Goal: Information Seeking & Learning: Learn about a topic

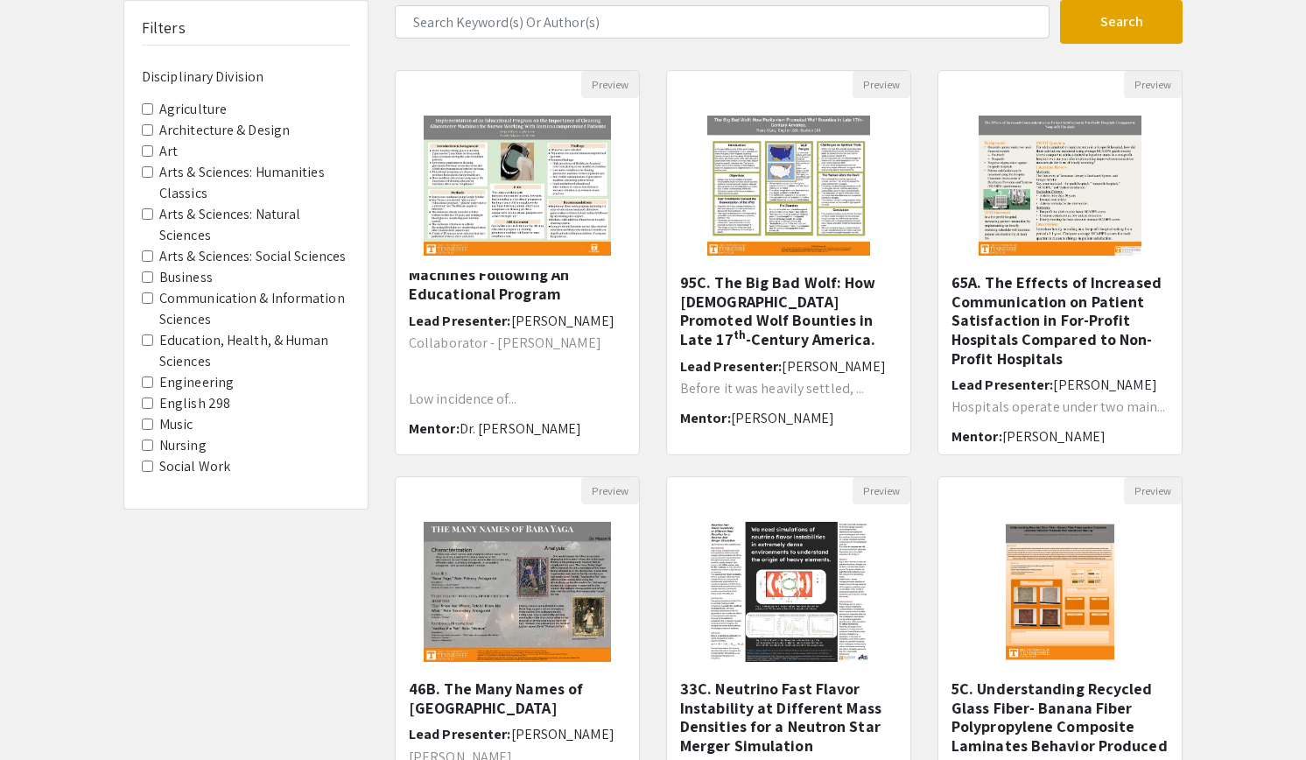
scroll to position [122, 0]
click at [786, 228] on img at bounding box center [789, 186] width 199 height 175
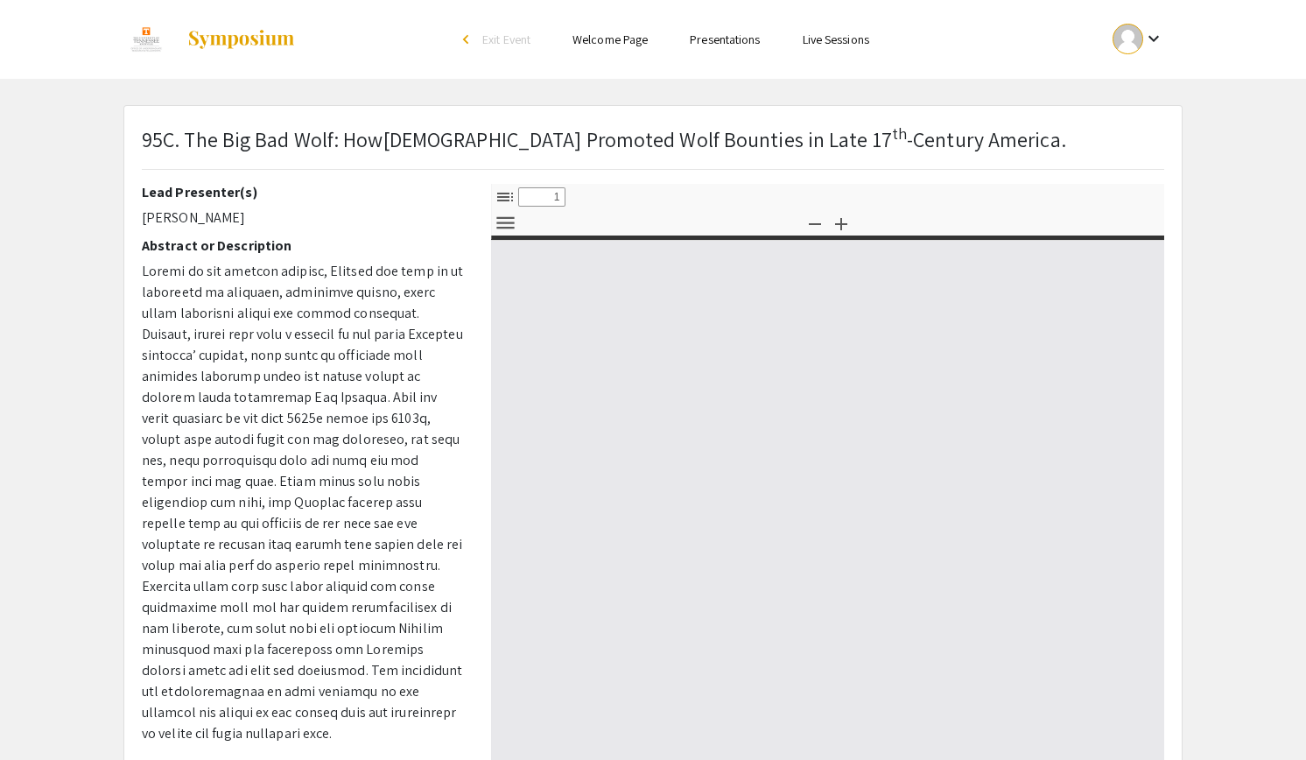
select select "custom"
type input "0"
select select "custom"
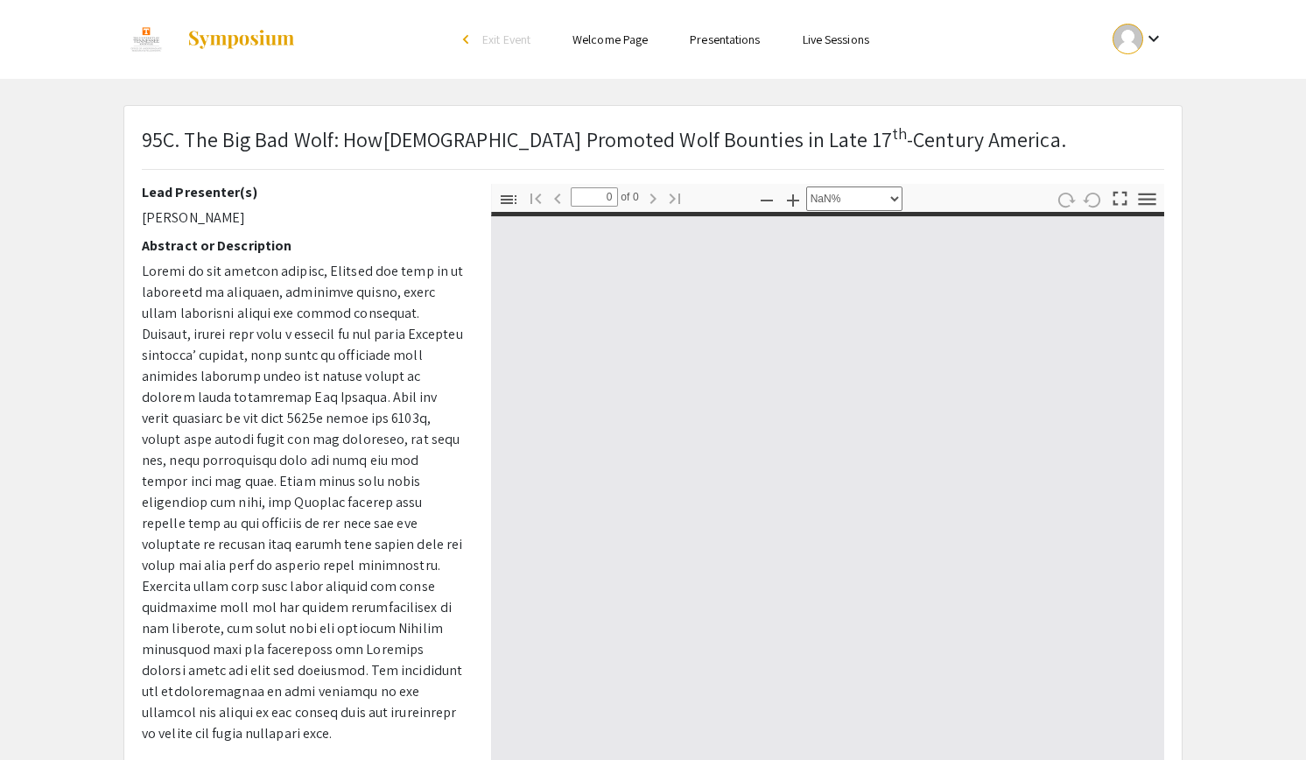
type input "1"
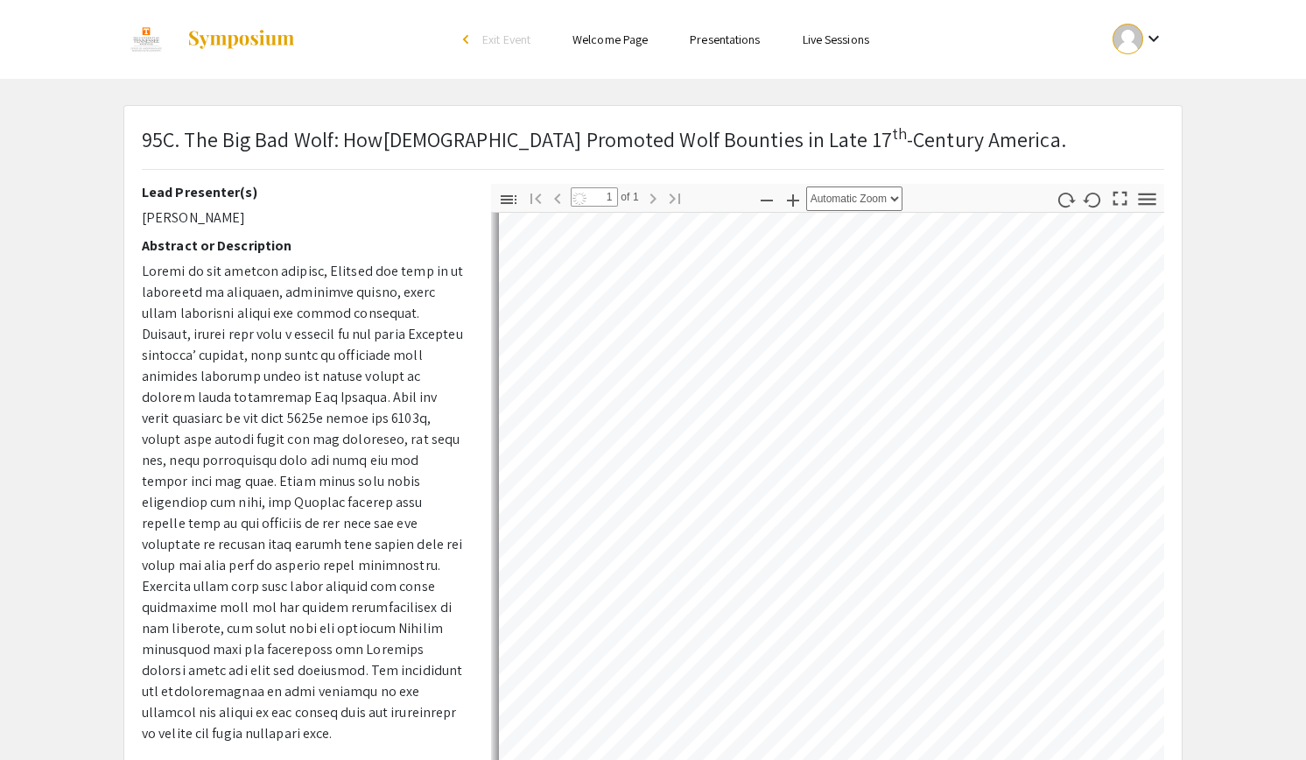
scroll to position [28, 0]
select select "auto"
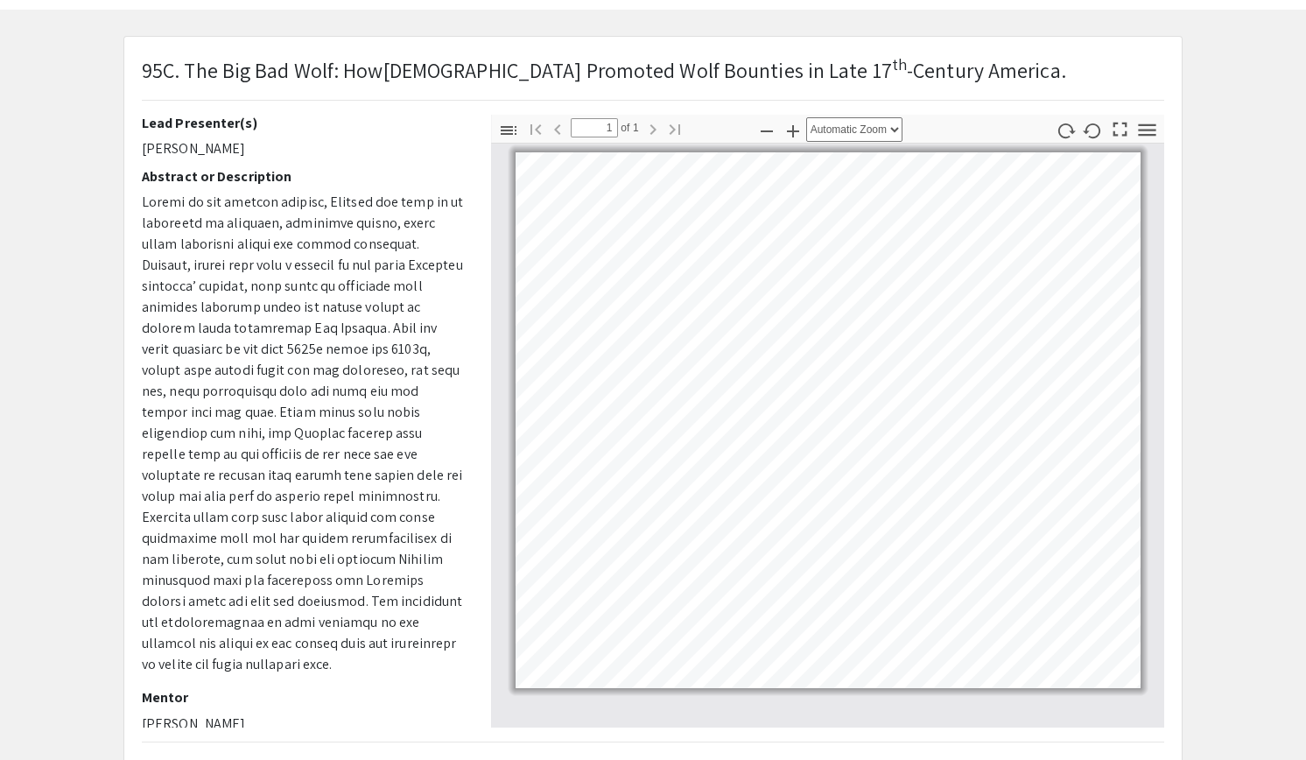
scroll to position [0, 0]
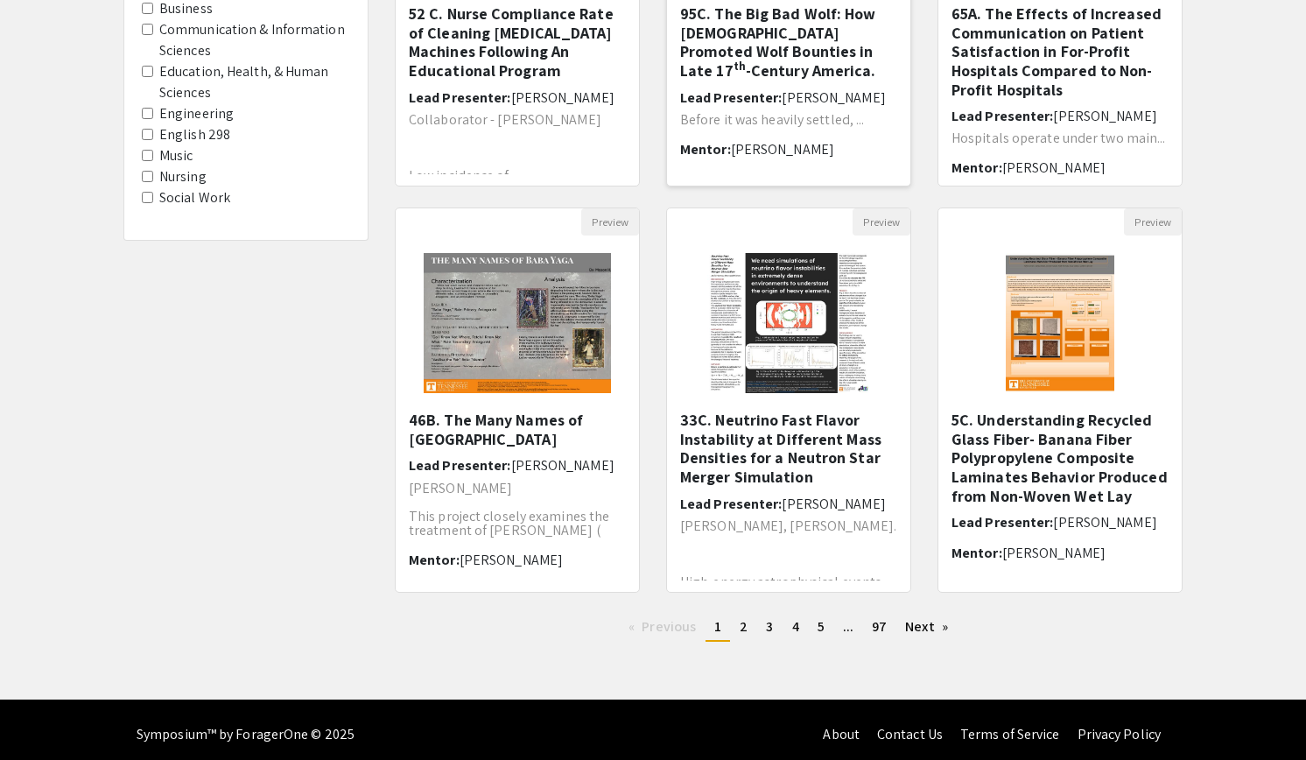
scroll to position [392, 0]
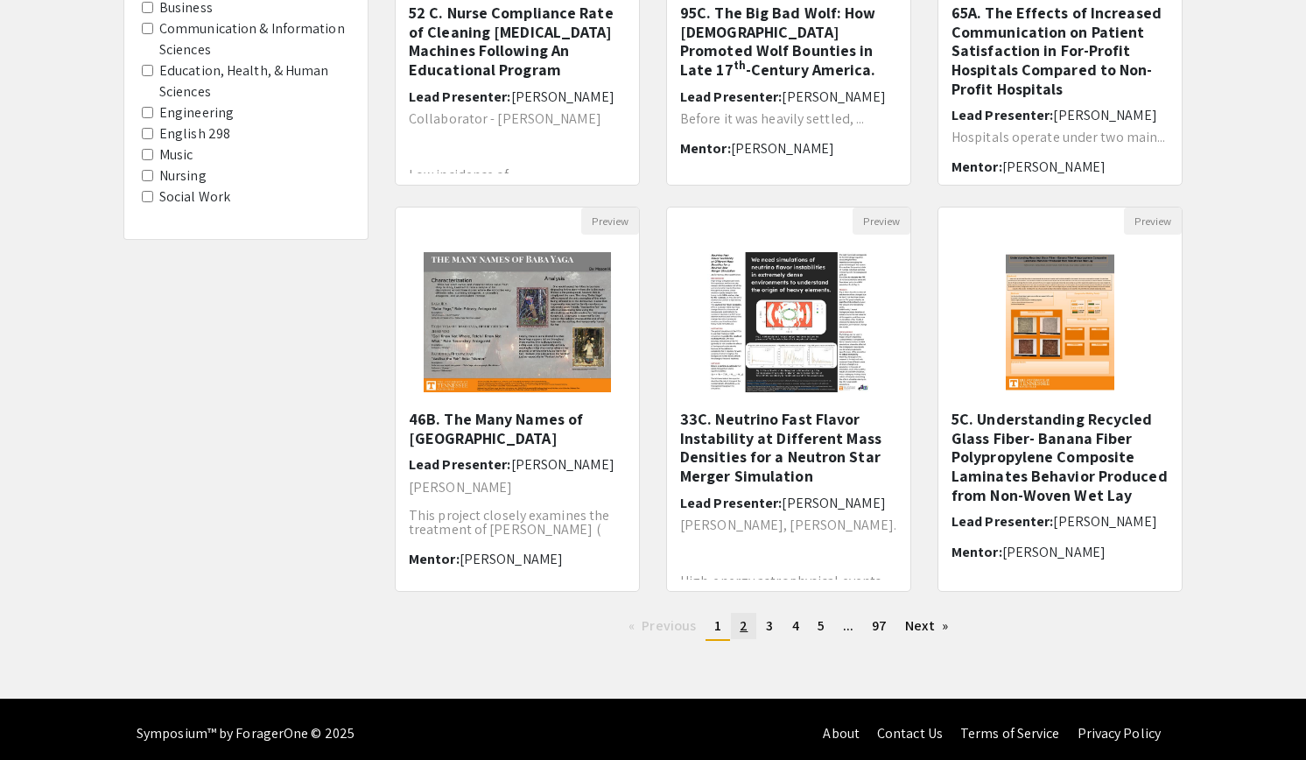
click at [745, 616] on span "2" at bounding box center [744, 625] width 8 height 18
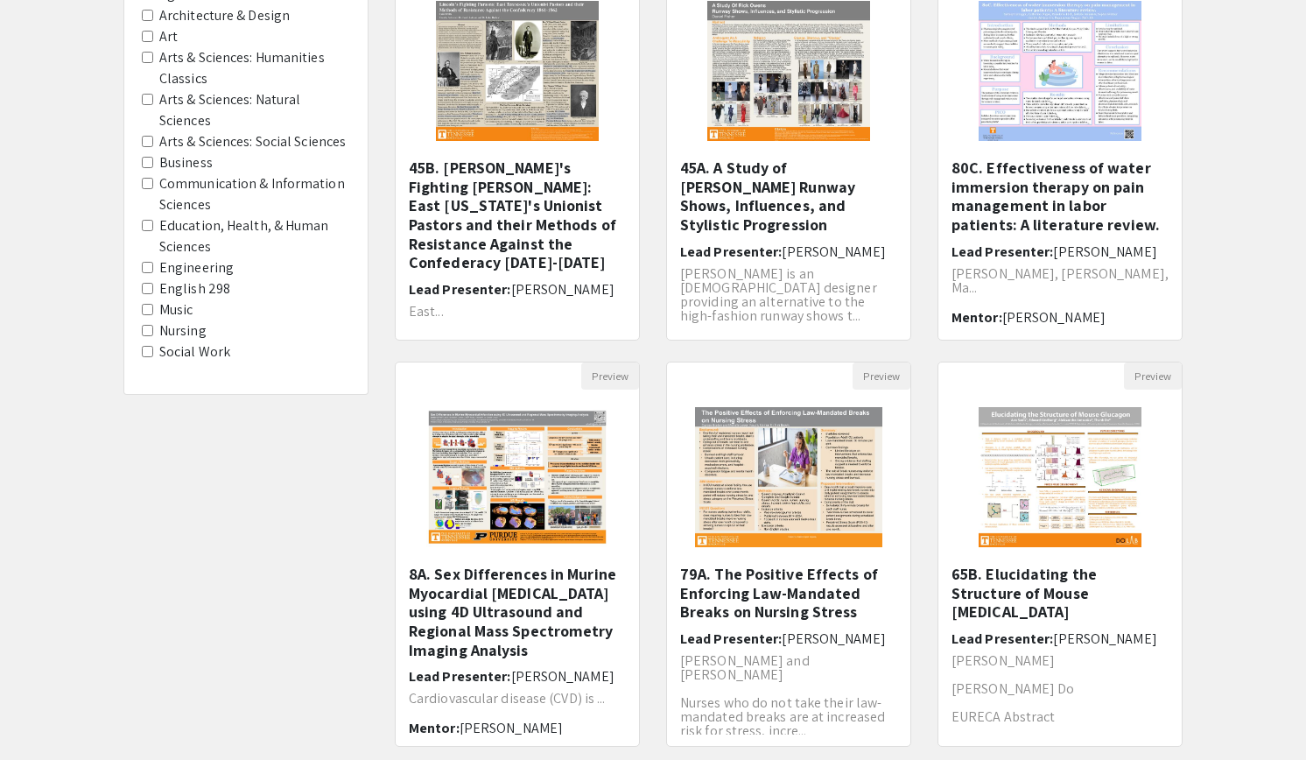
scroll to position [238, 0]
click at [536, 603] on h5 "8A. Sex Differences in Murine Myocardial [MEDICAL_DATA] using 4D Ultrasound and…" at bounding box center [517, 611] width 217 height 95
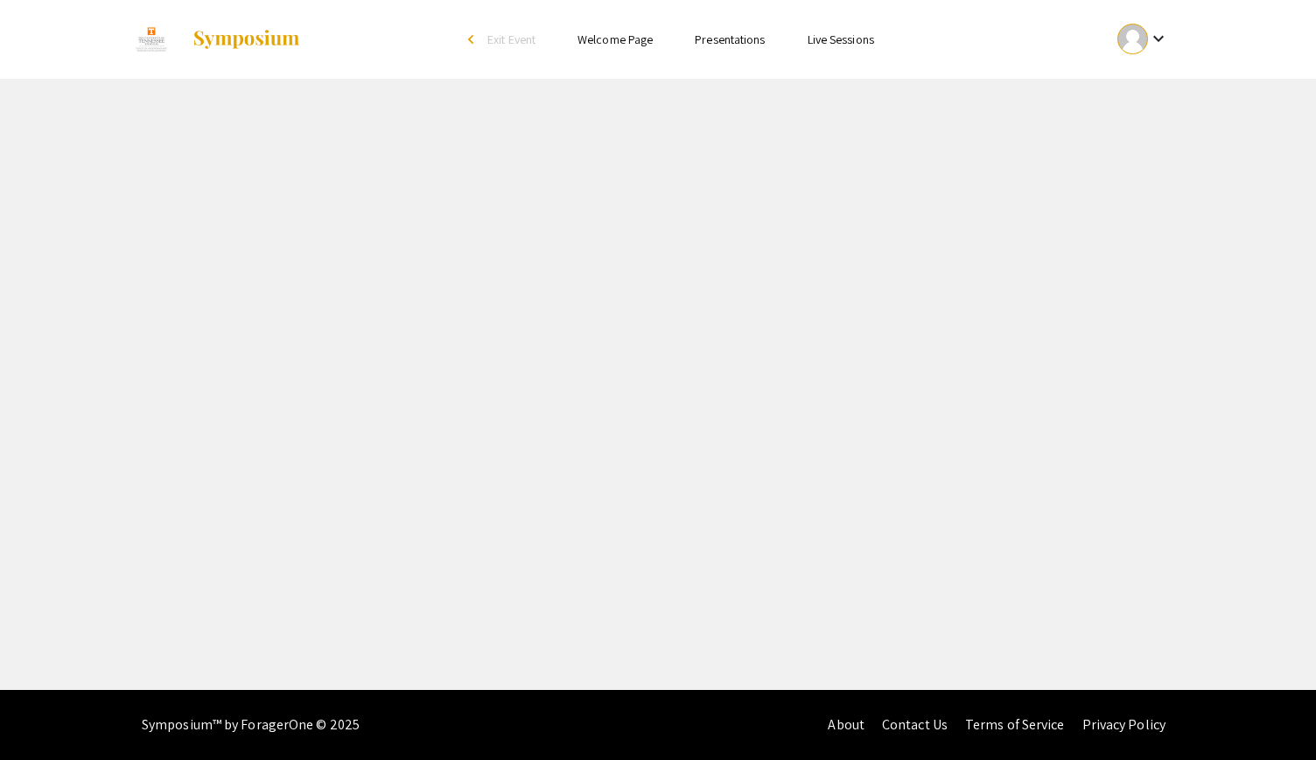
select select "custom"
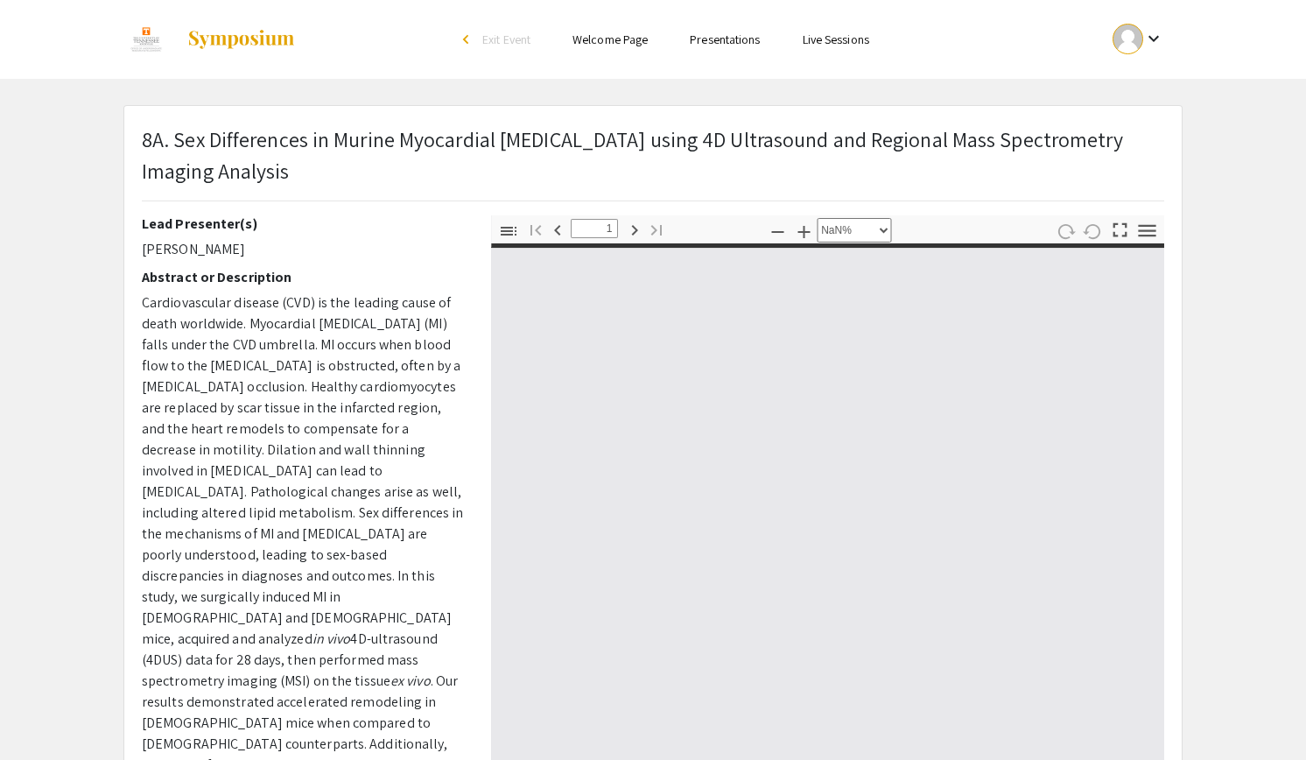
type input "0"
select select "custom"
type input "1"
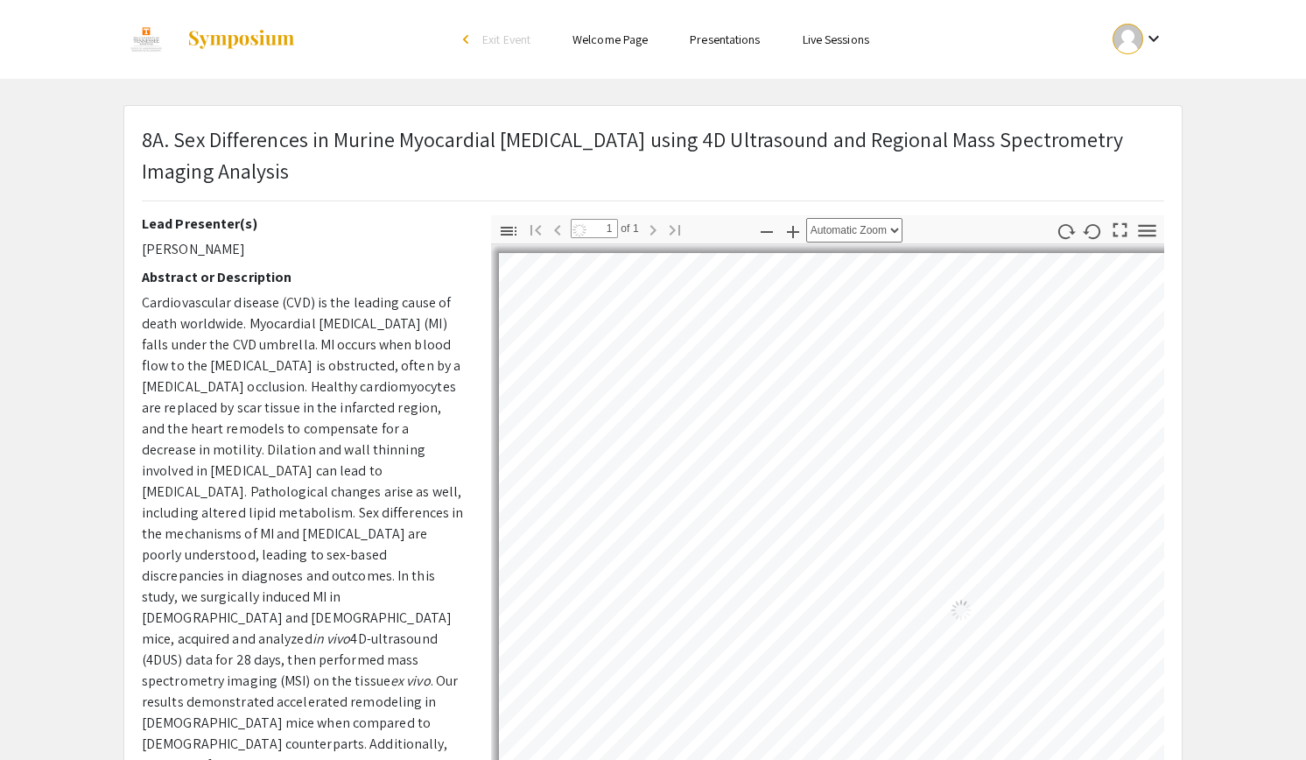
select select "auto"
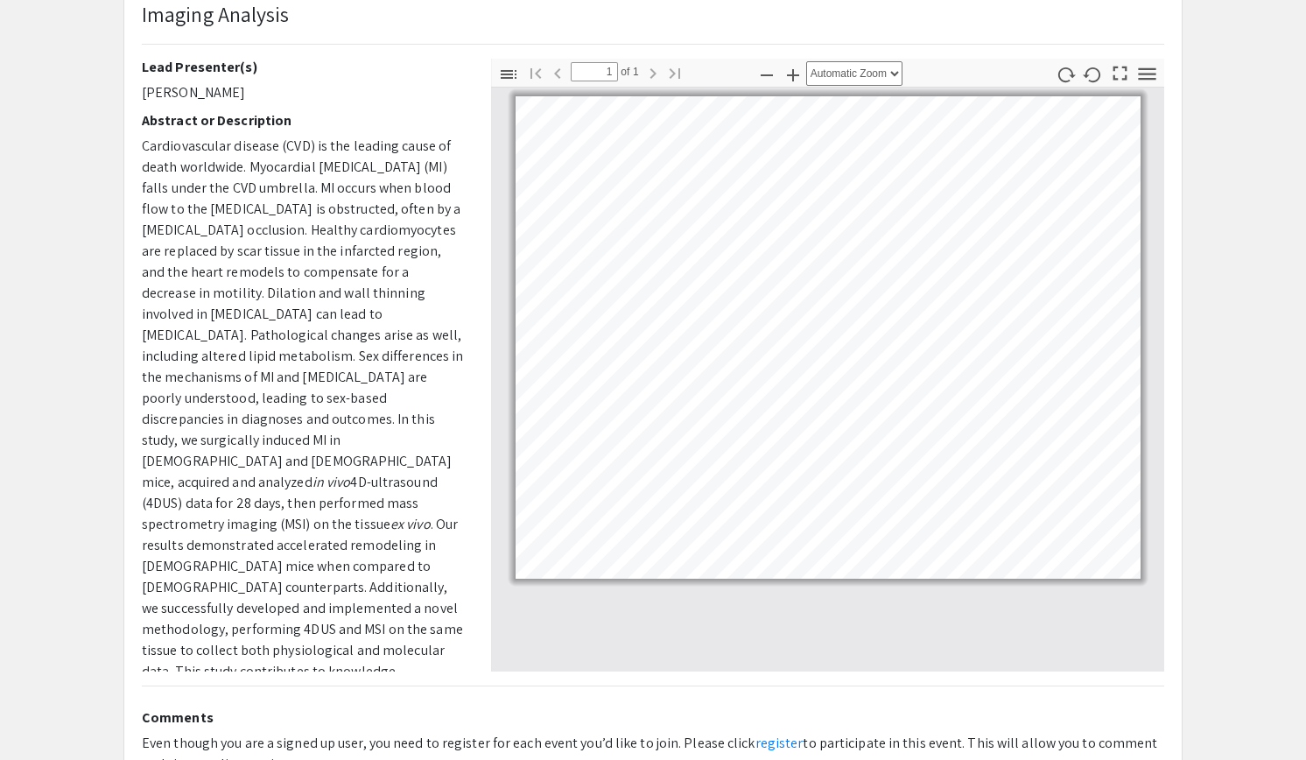
scroll to position [158, 0]
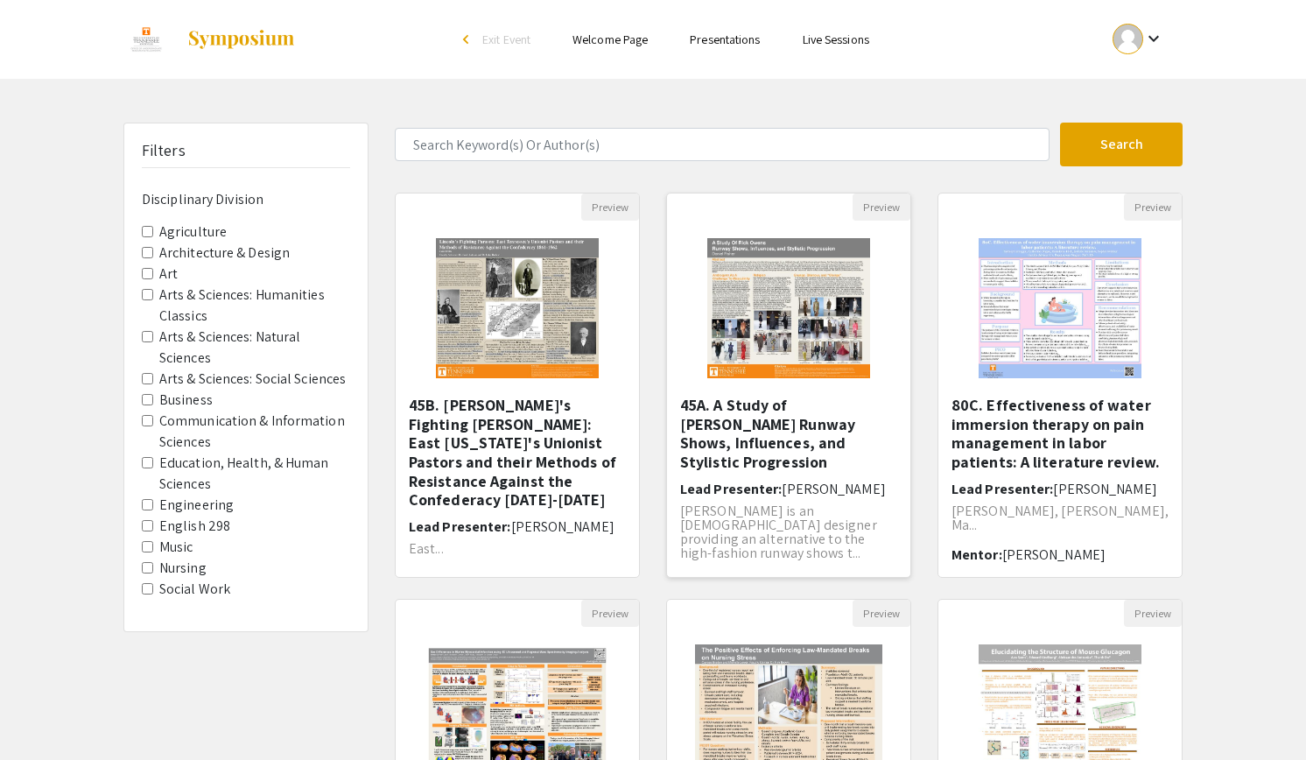
scroll to position [400, 0]
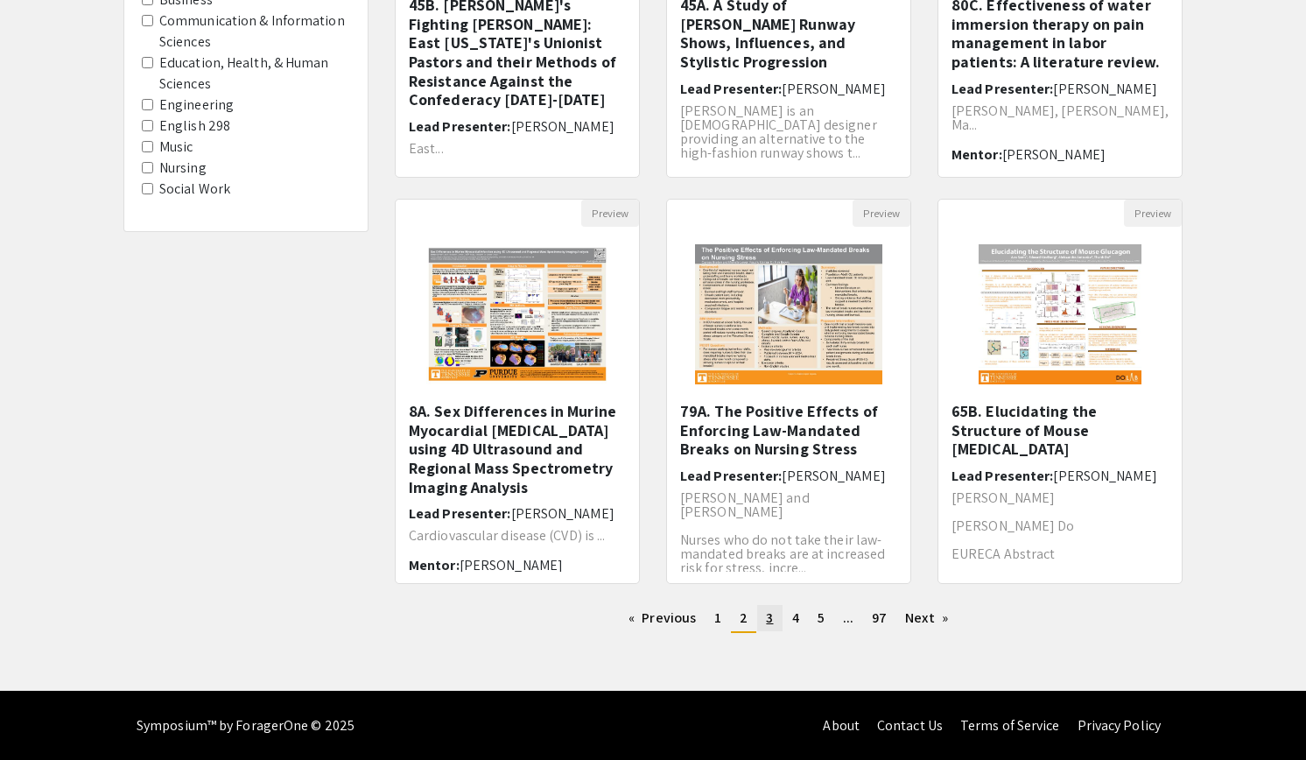
click at [768, 622] on span "3" at bounding box center [769, 617] width 7 height 18
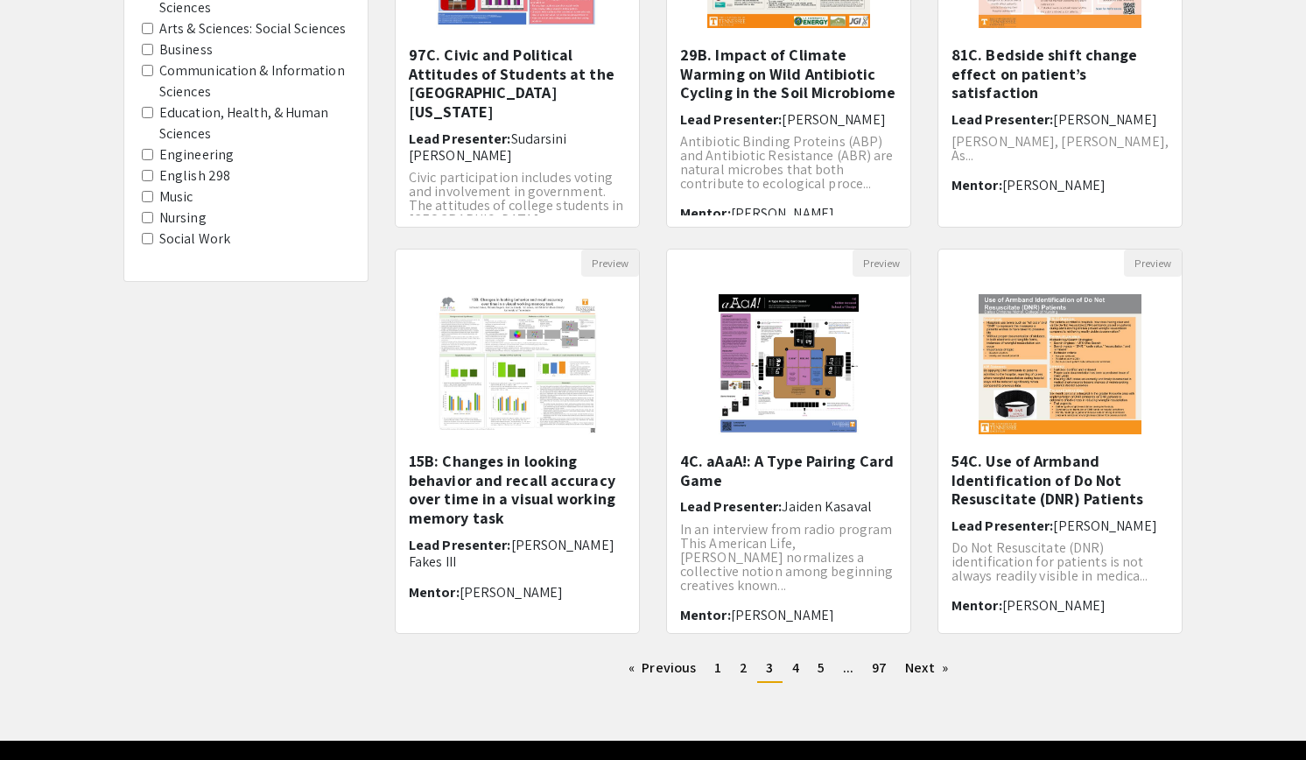
scroll to position [351, 0]
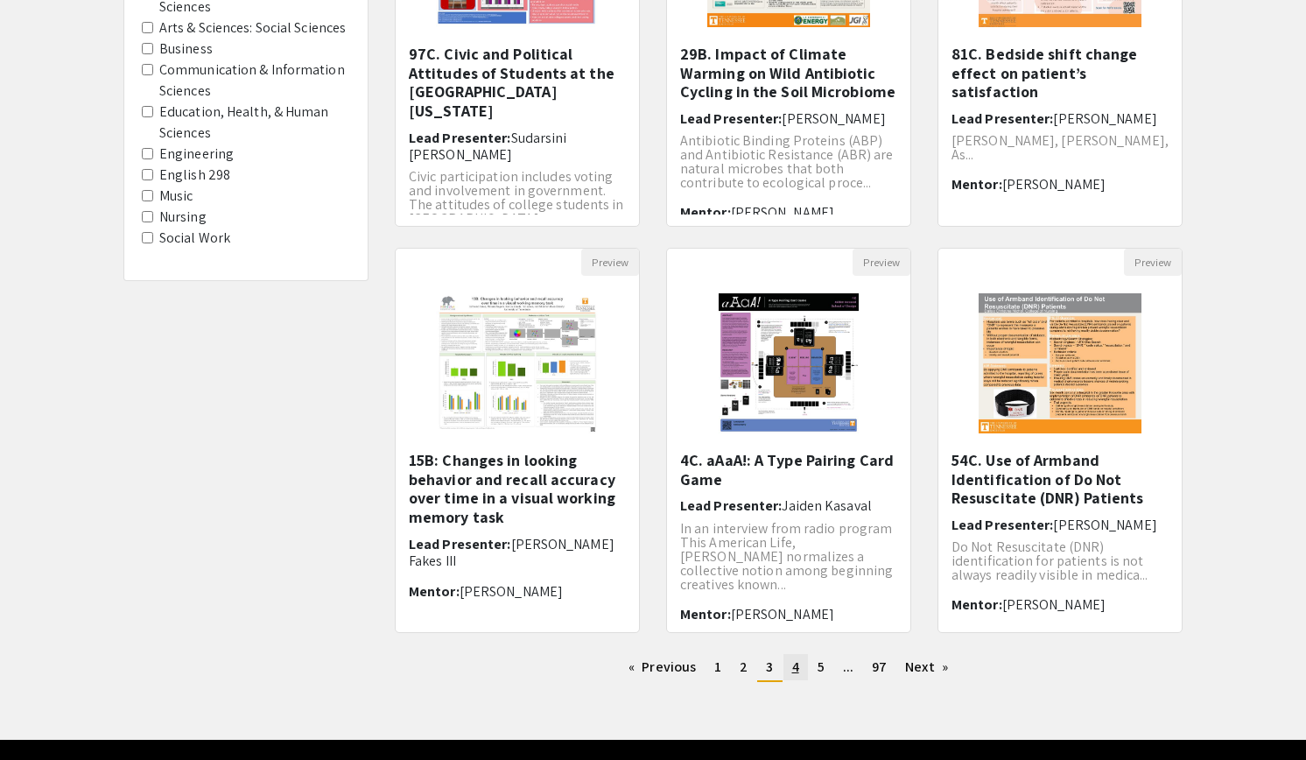
click at [793, 673] on span "4" at bounding box center [795, 666] width 7 height 18
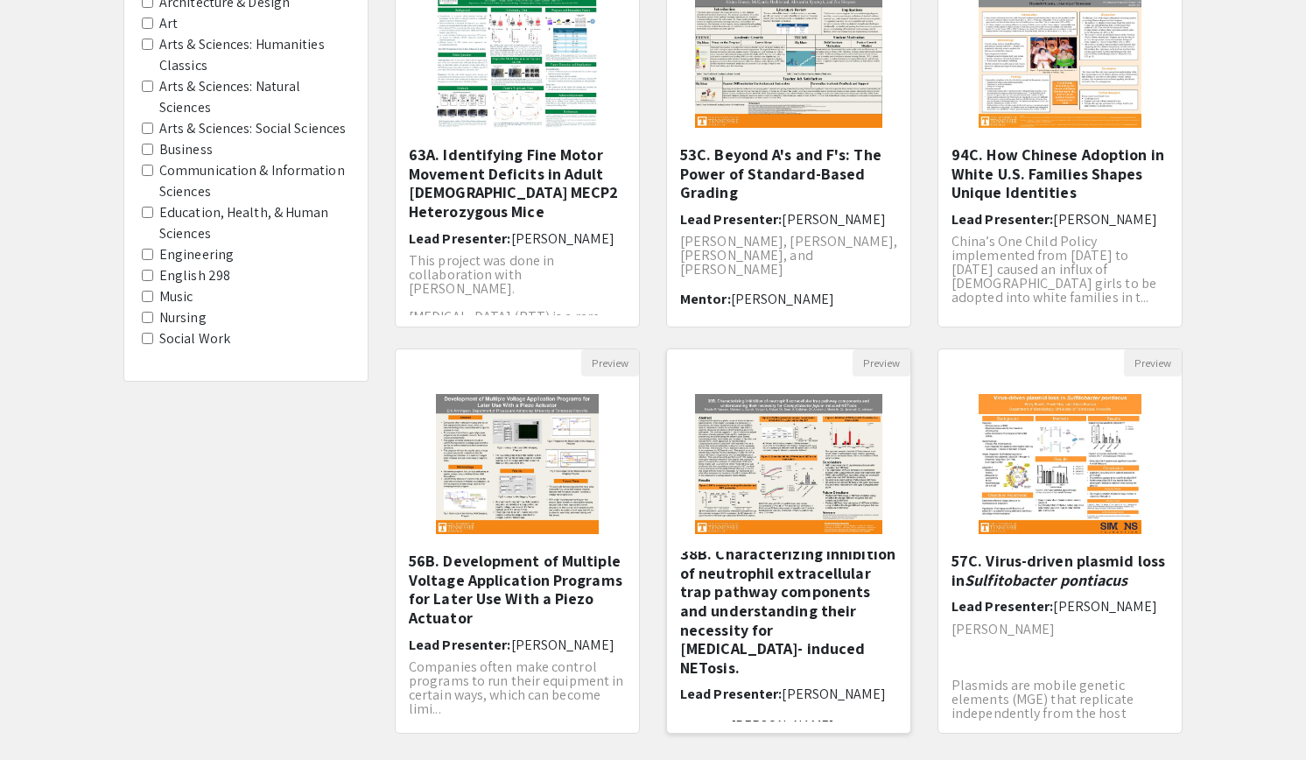
scroll to position [400, 0]
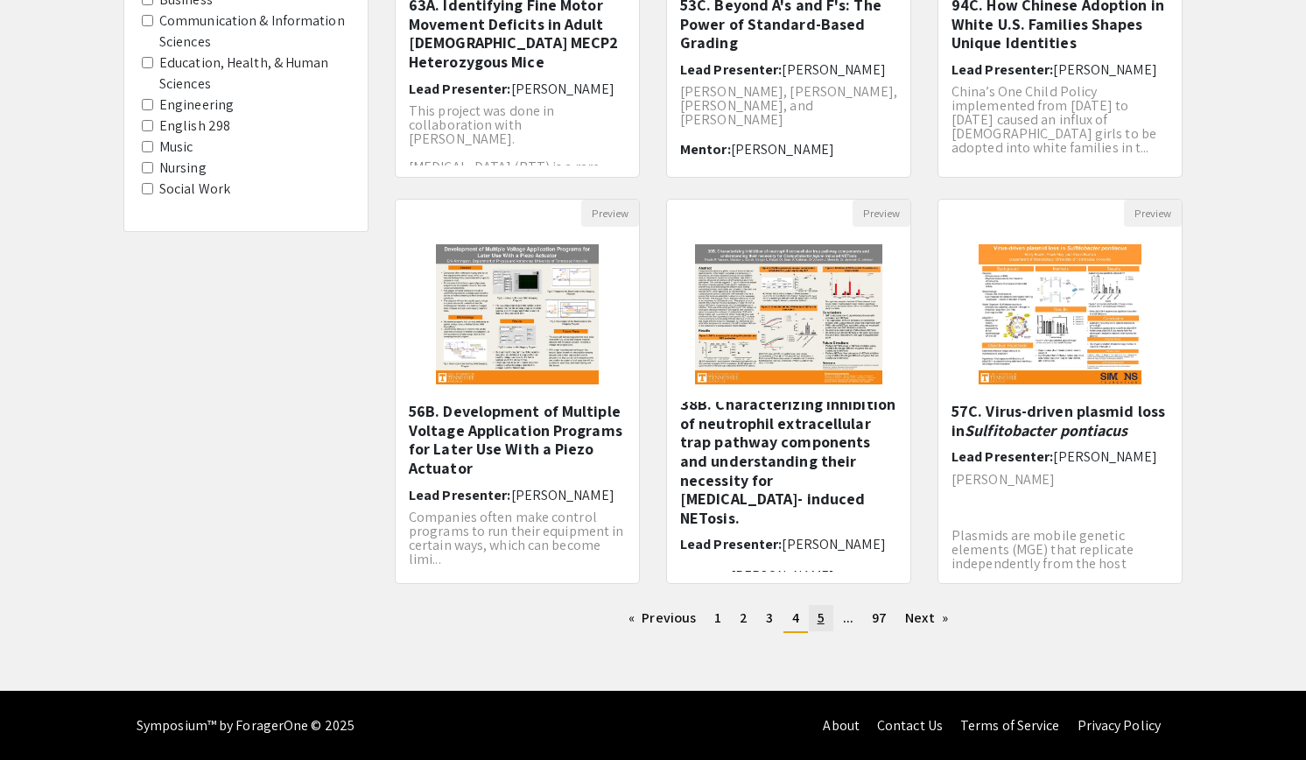
click at [814, 623] on link "page 5" at bounding box center [821, 618] width 25 height 26
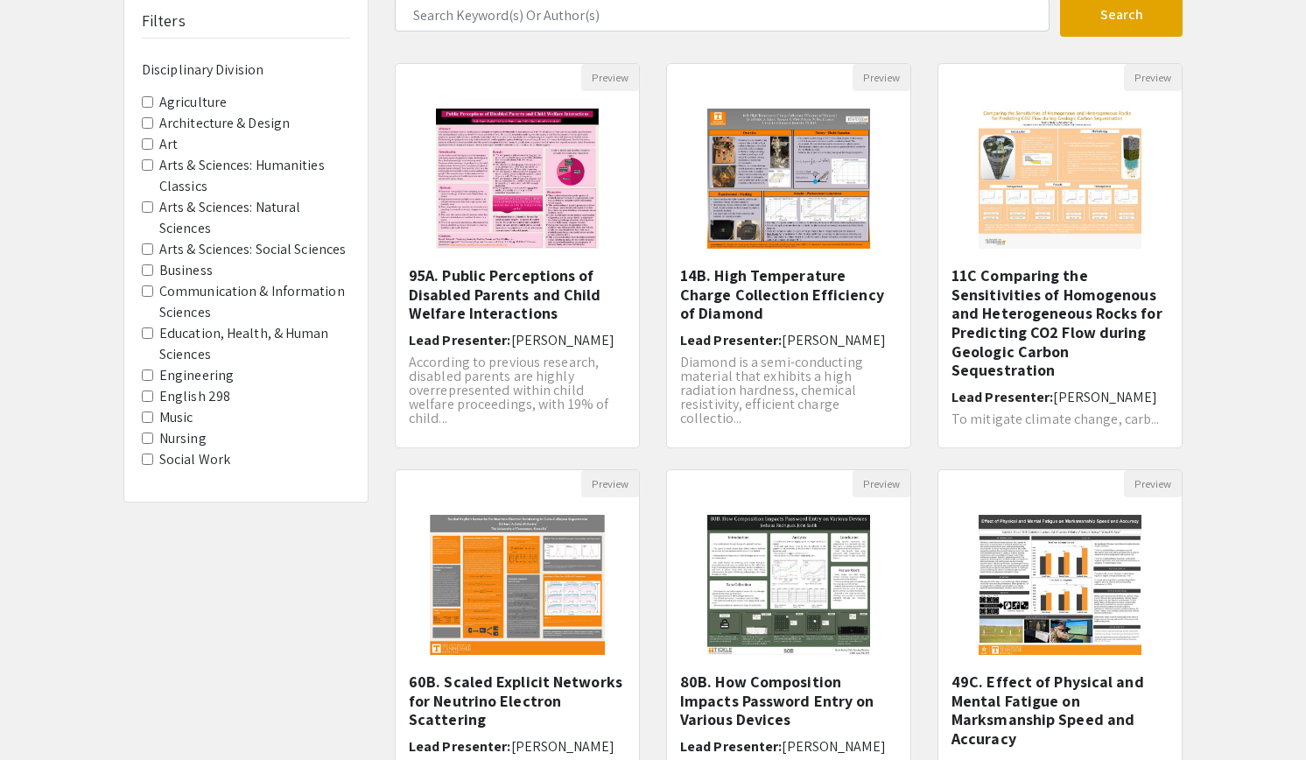
scroll to position [333, 0]
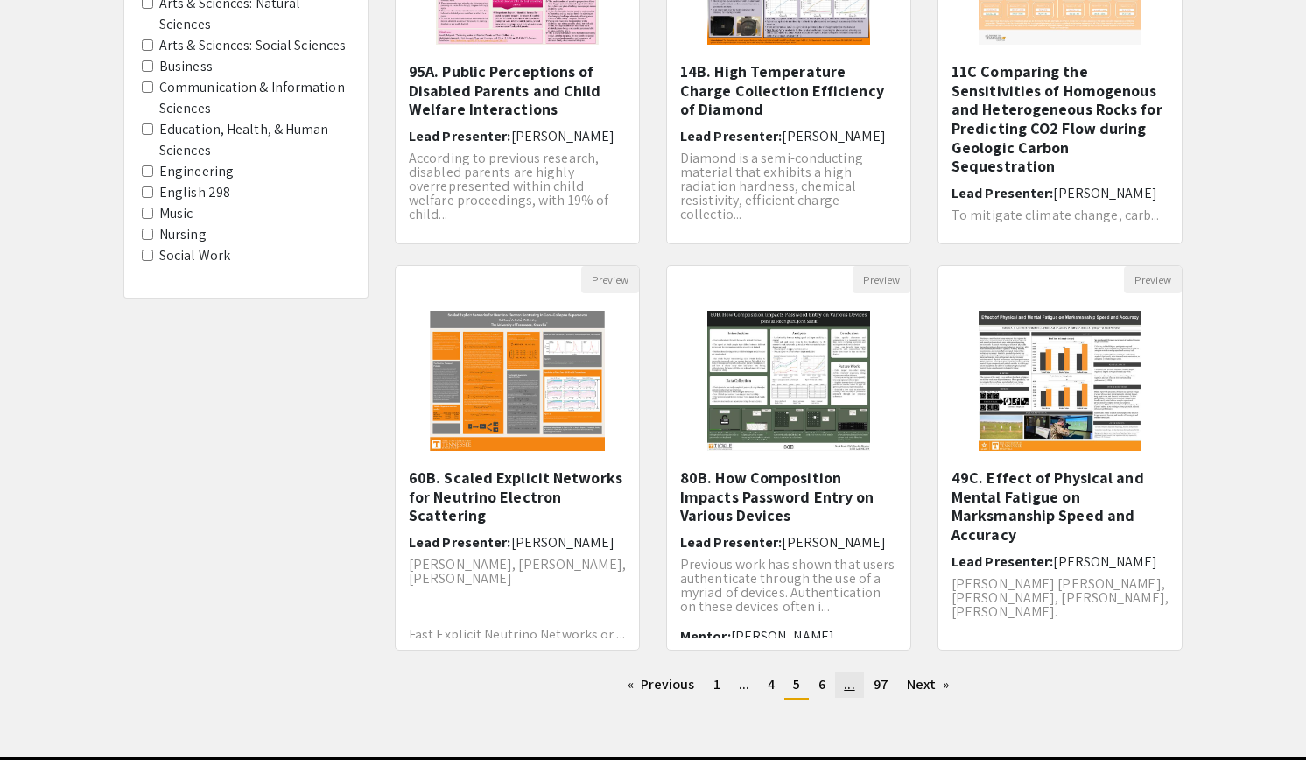
click at [854, 691] on span "..." at bounding box center [849, 684] width 11 height 18
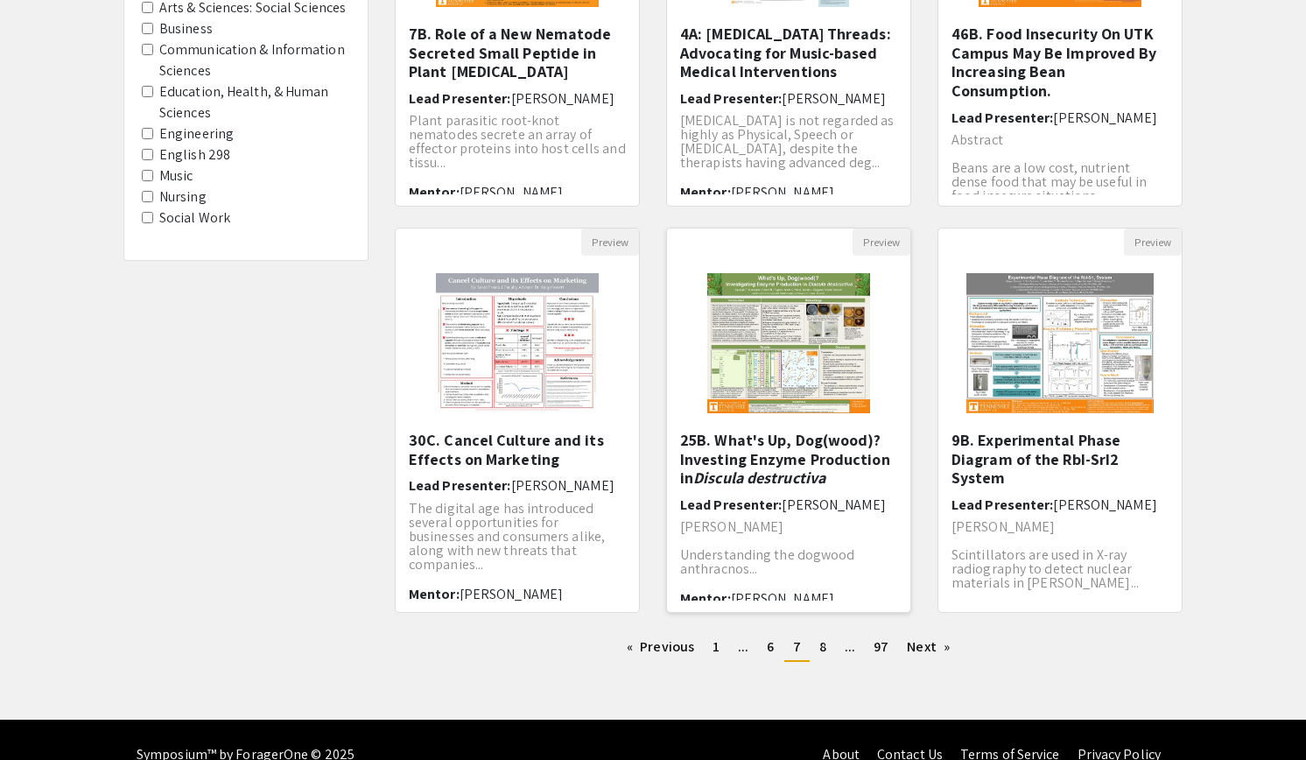
scroll to position [370, 0]
click at [1047, 349] on img "Open Presentation <p>9B. Experimental Phase Diagram of the RbI-SrI2 System</p>" at bounding box center [1059, 343] width 221 height 175
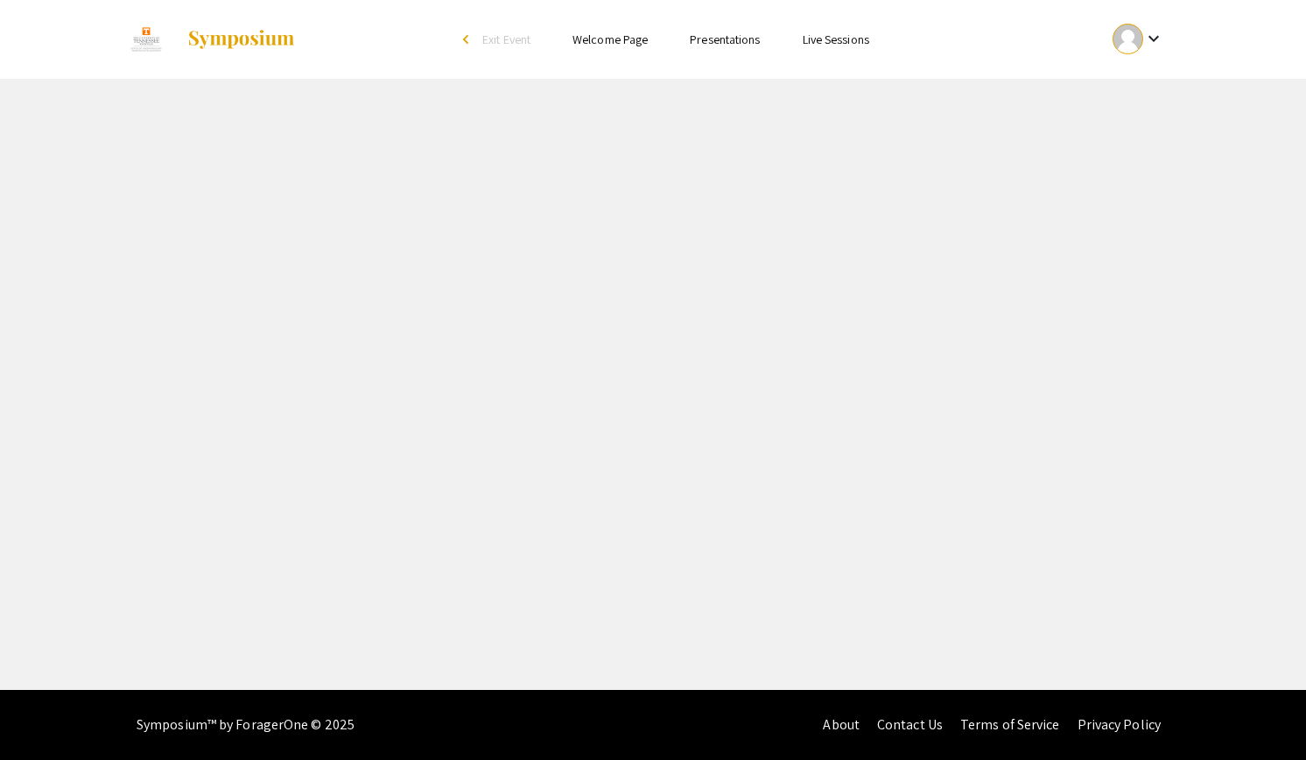
select select "custom"
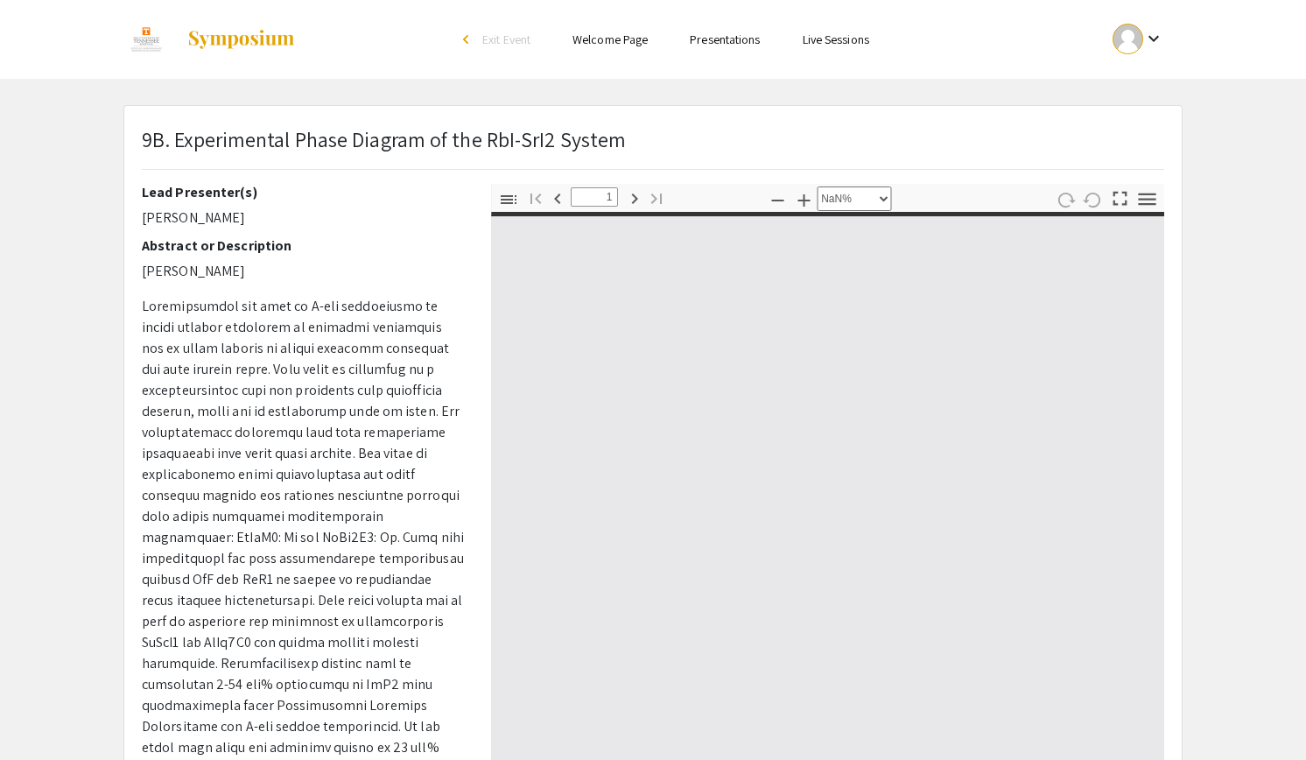
type input "0"
select select "custom"
type input "1"
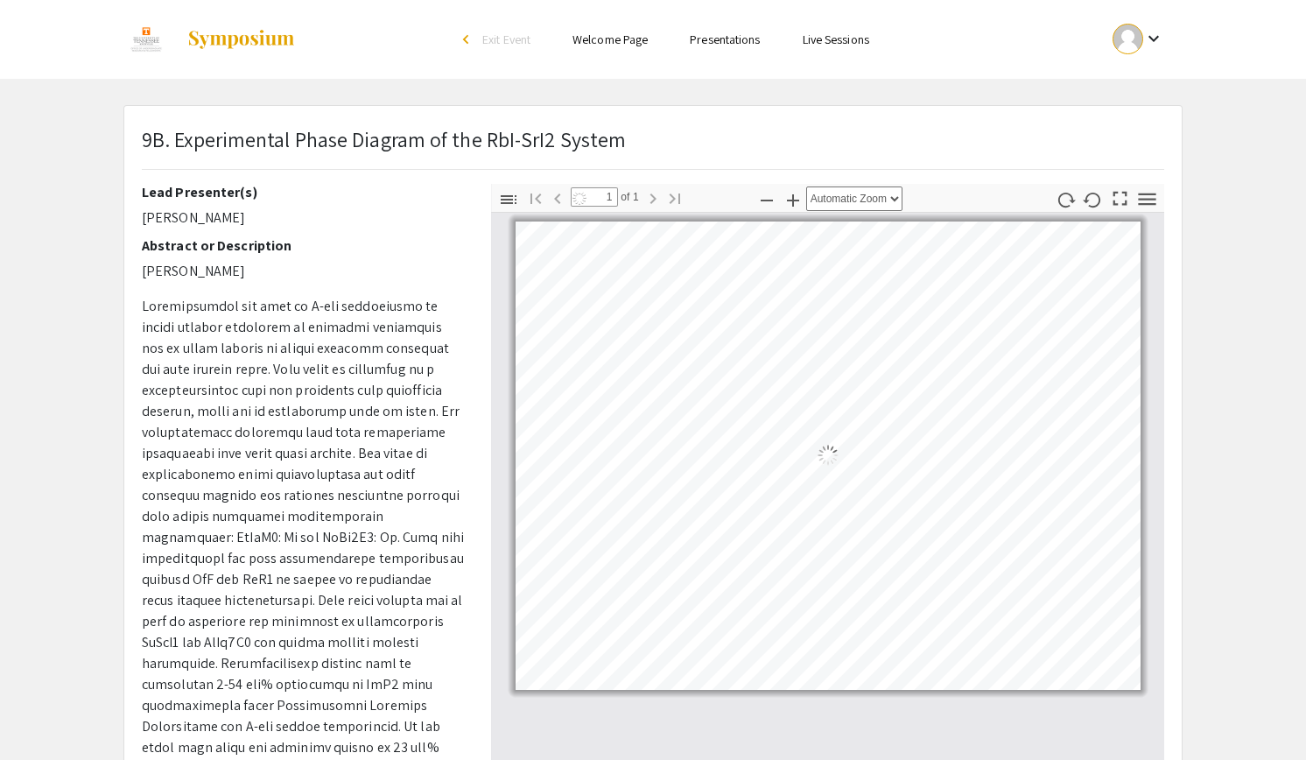
select select "auto"
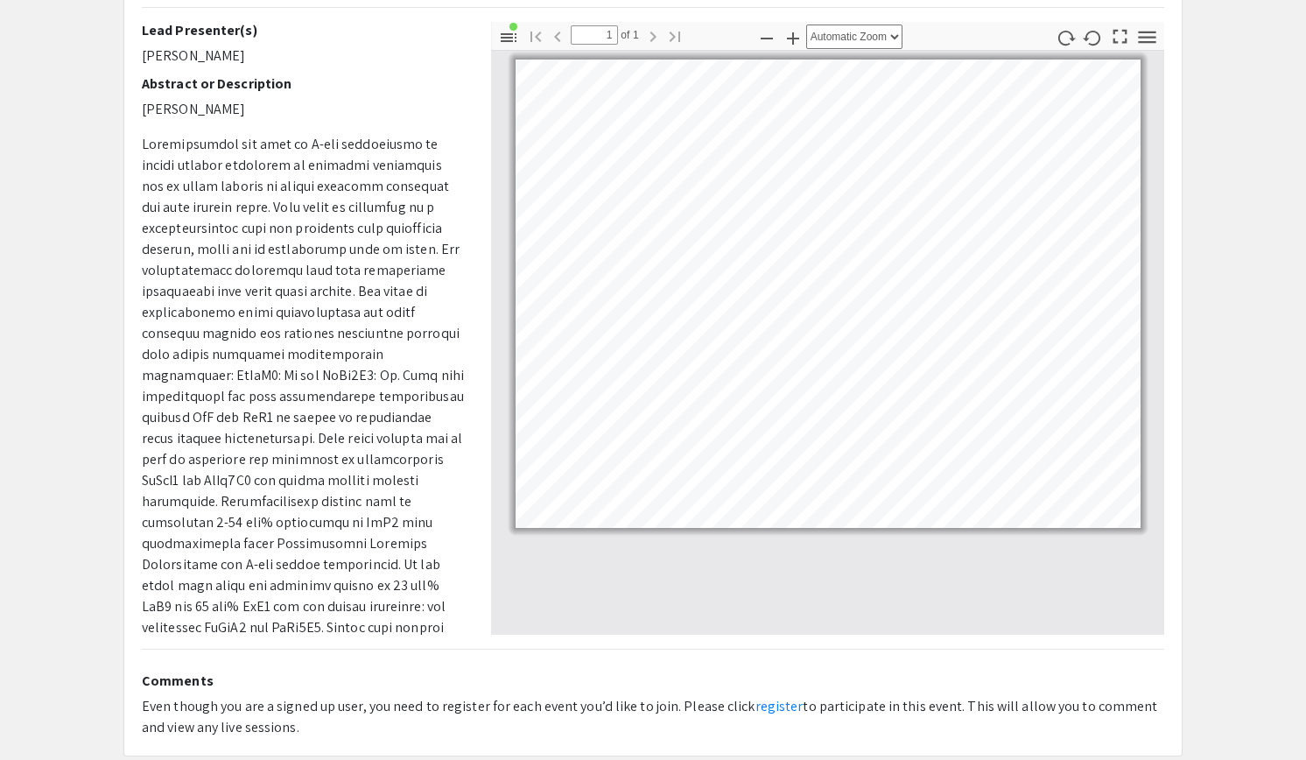
scroll to position [163, 0]
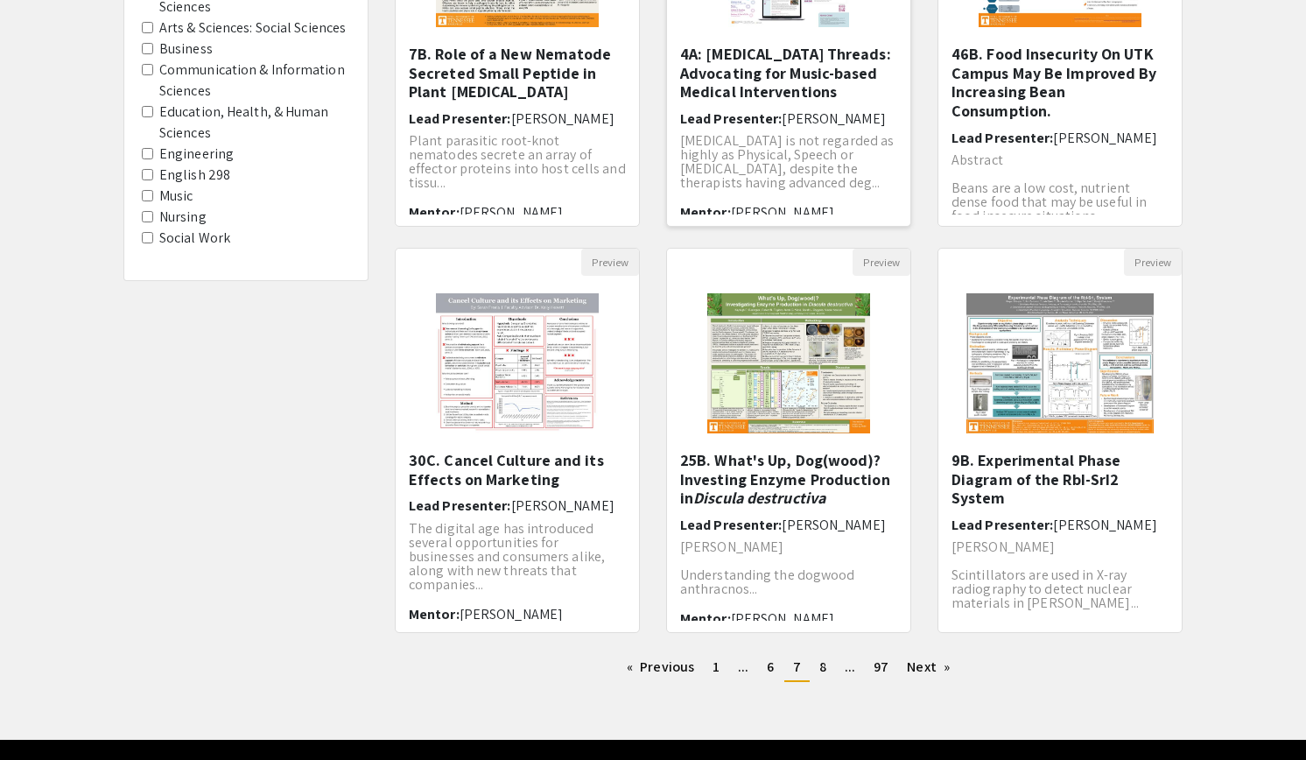
scroll to position [352, 0]
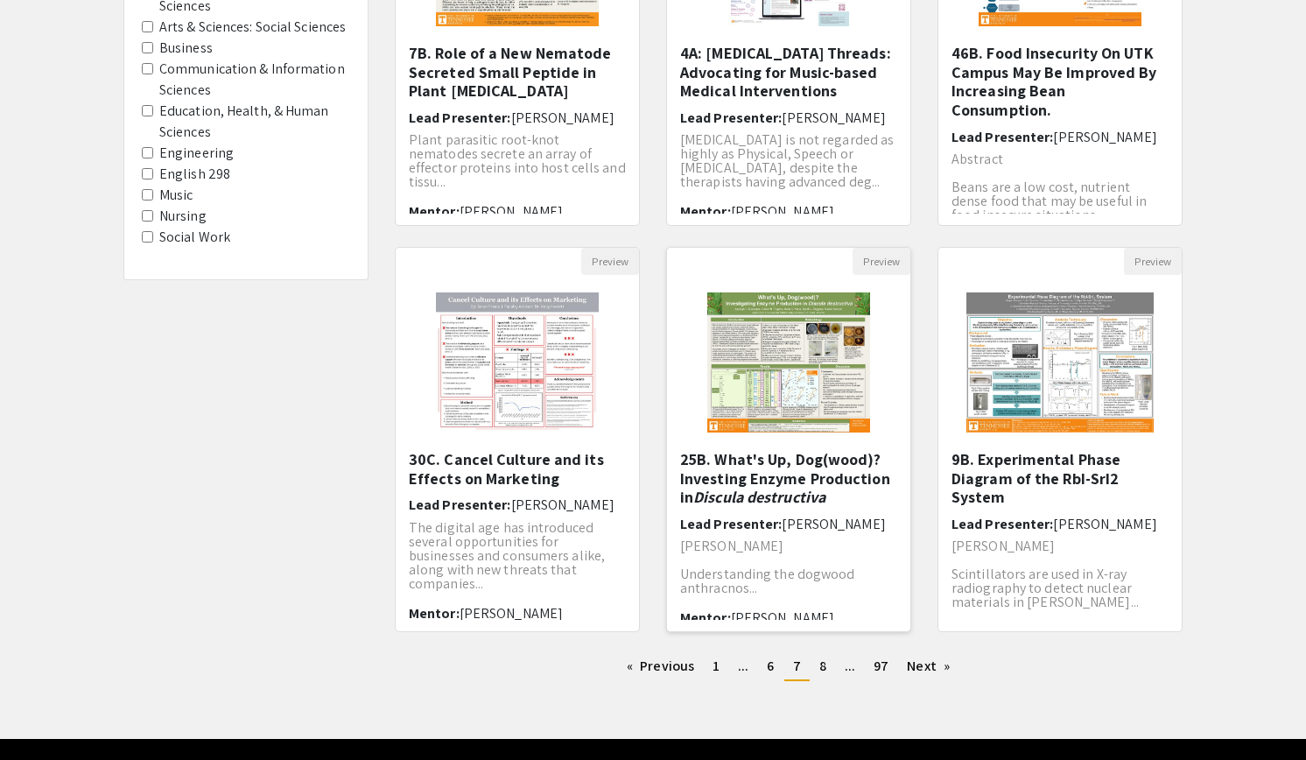
click at [814, 396] on img "Open Presentation <p>25B. What's Up, Dog(wood)? Investing Enzyme Production in …" at bounding box center [789, 362] width 199 height 175
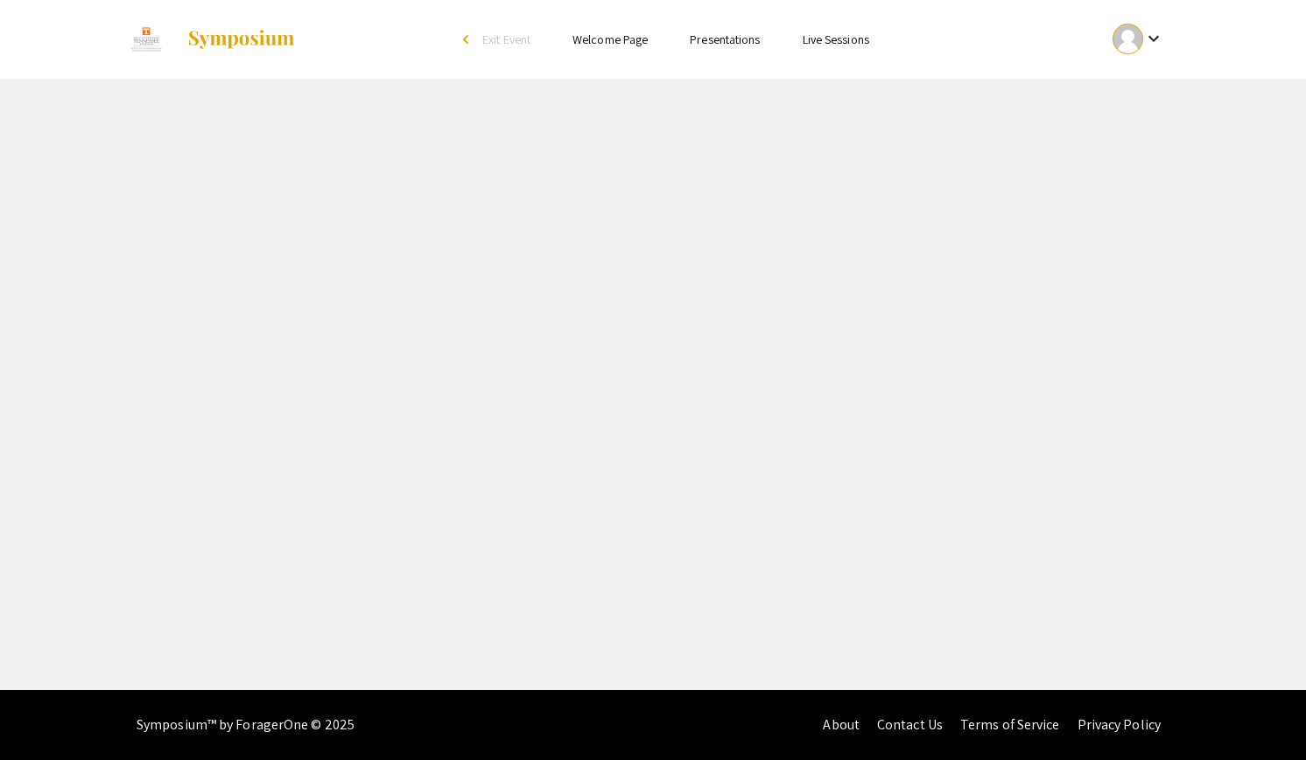
select select "custom"
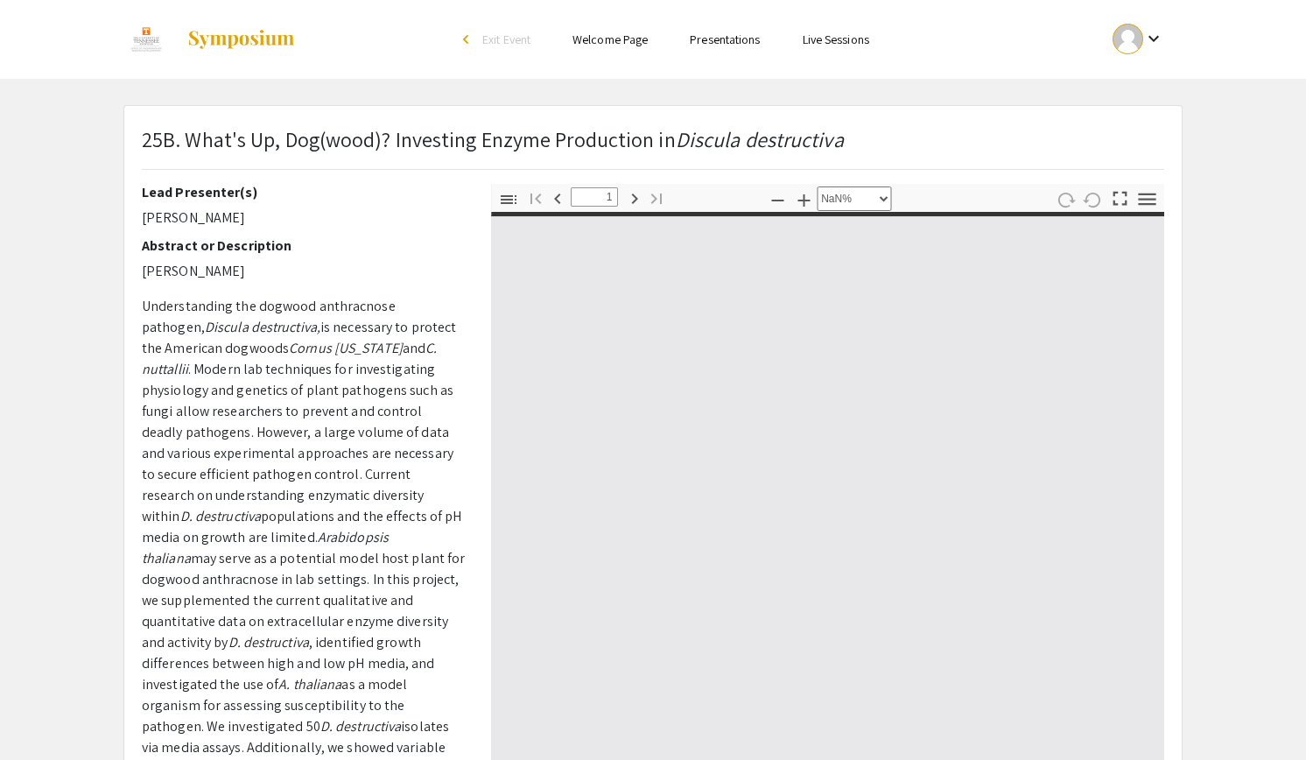
type input "0"
select select "custom"
type input "1"
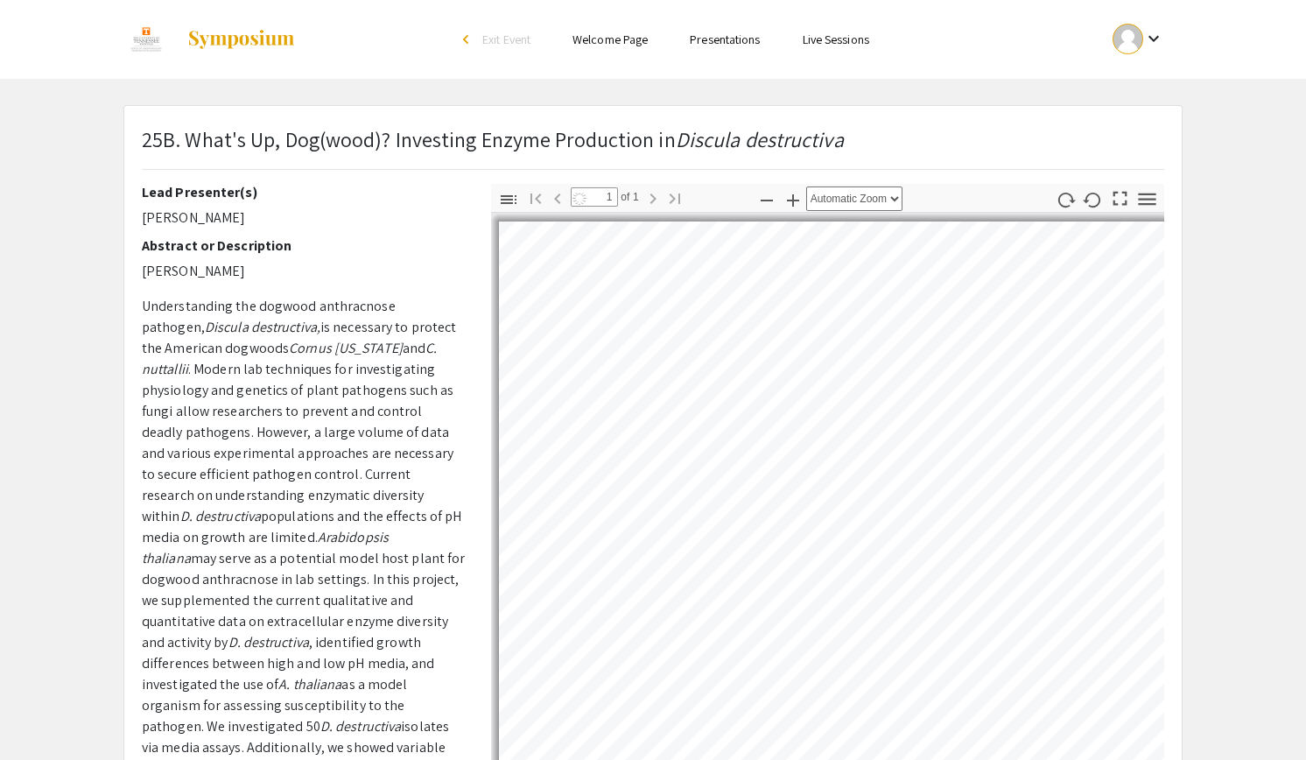
select select "auto"
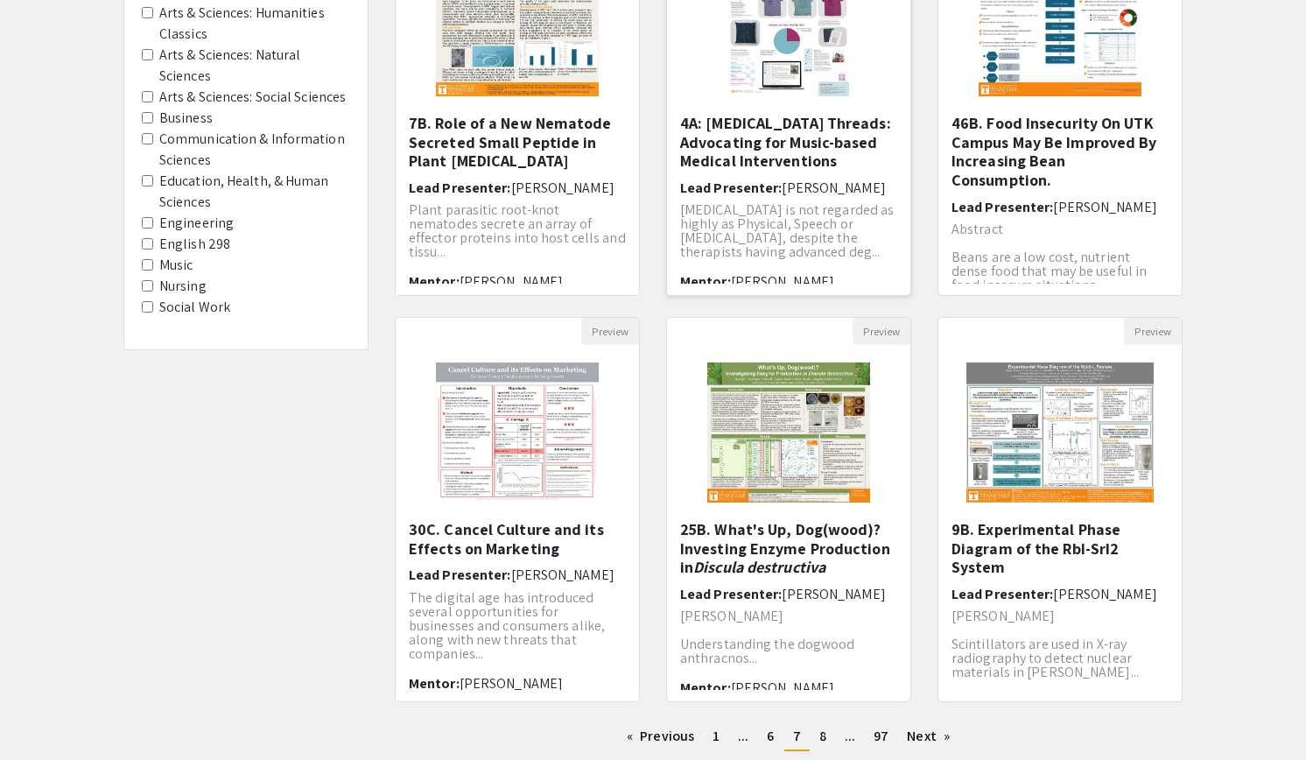
scroll to position [400, 0]
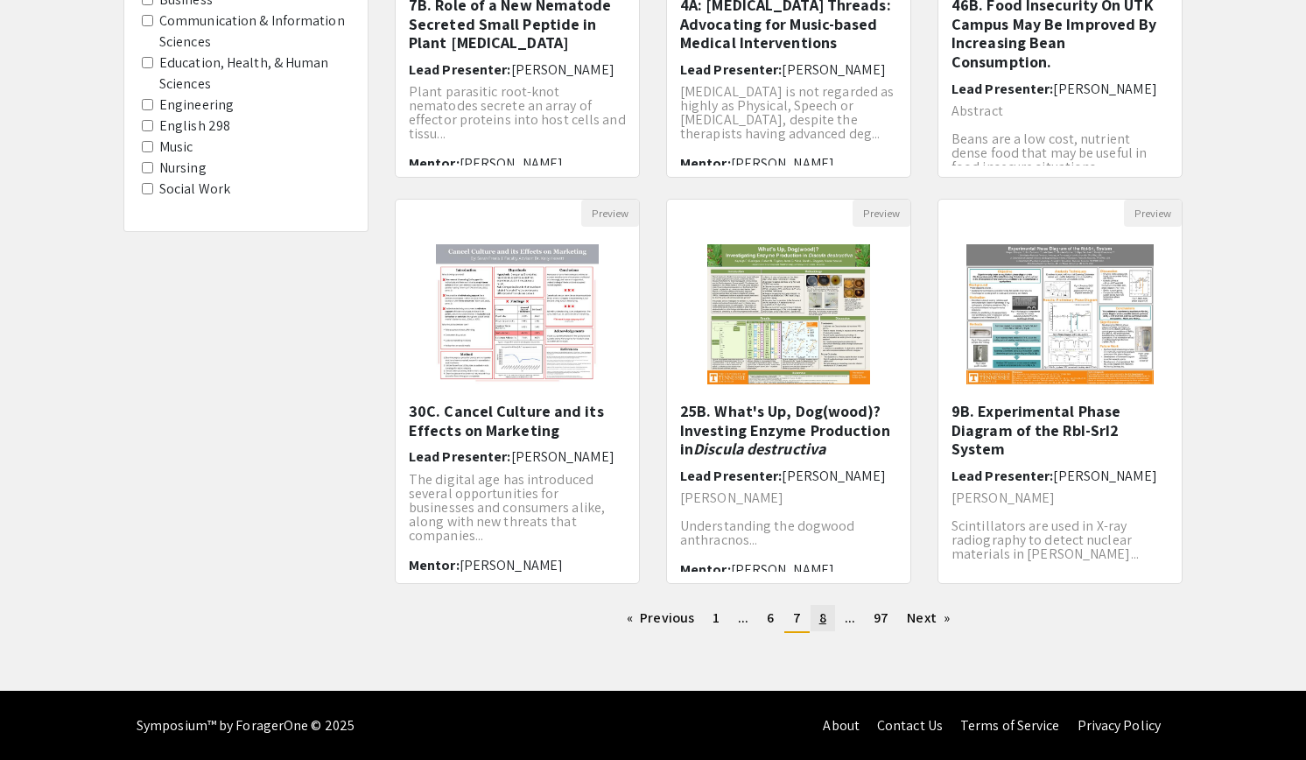
click at [830, 618] on link "page 8" at bounding box center [822, 618] width 25 height 26
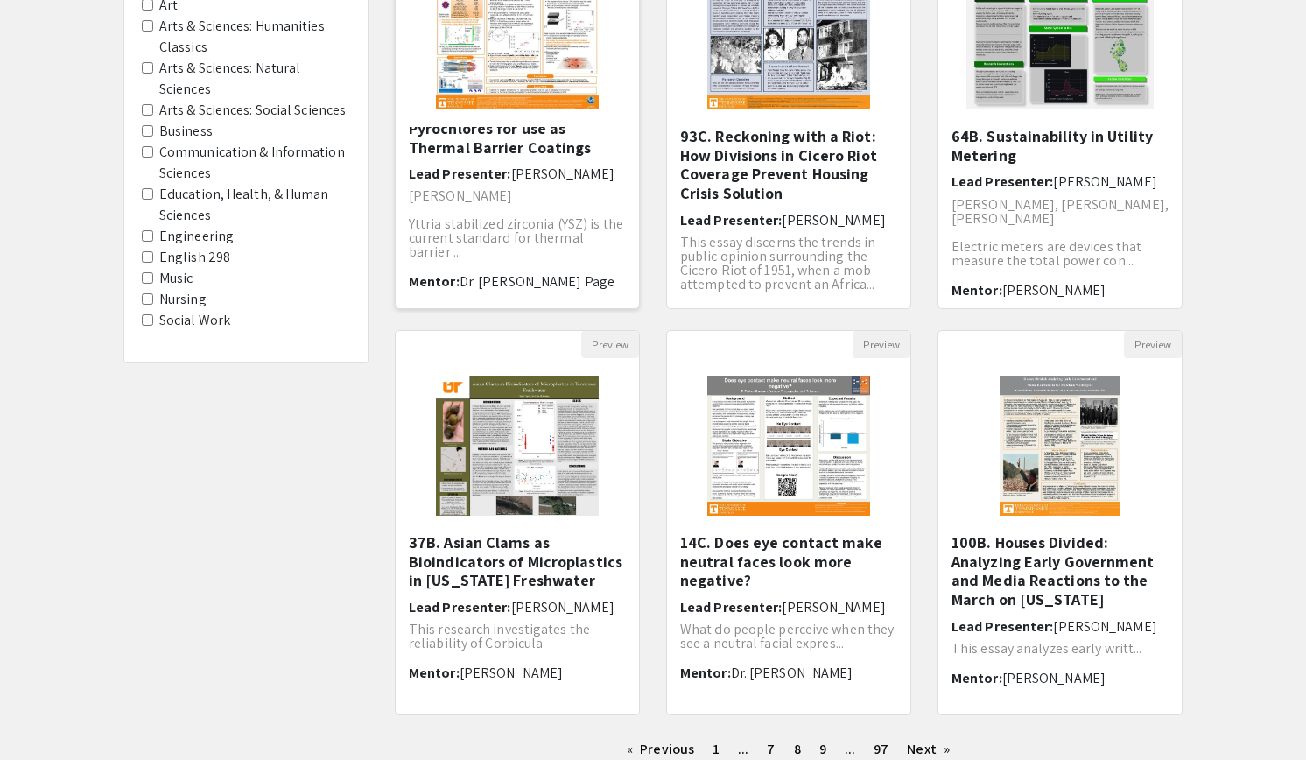
scroll to position [272, 0]
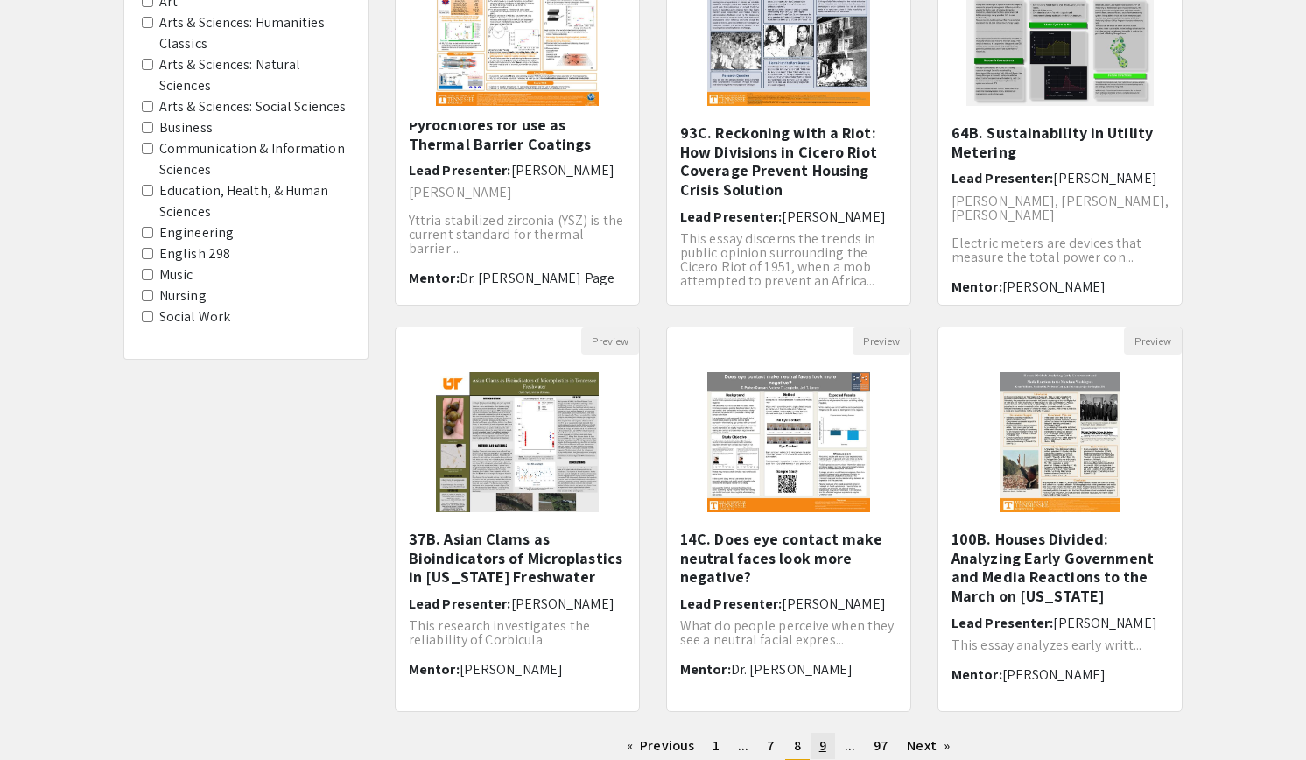
click at [820, 751] on span "9" at bounding box center [822, 745] width 7 height 18
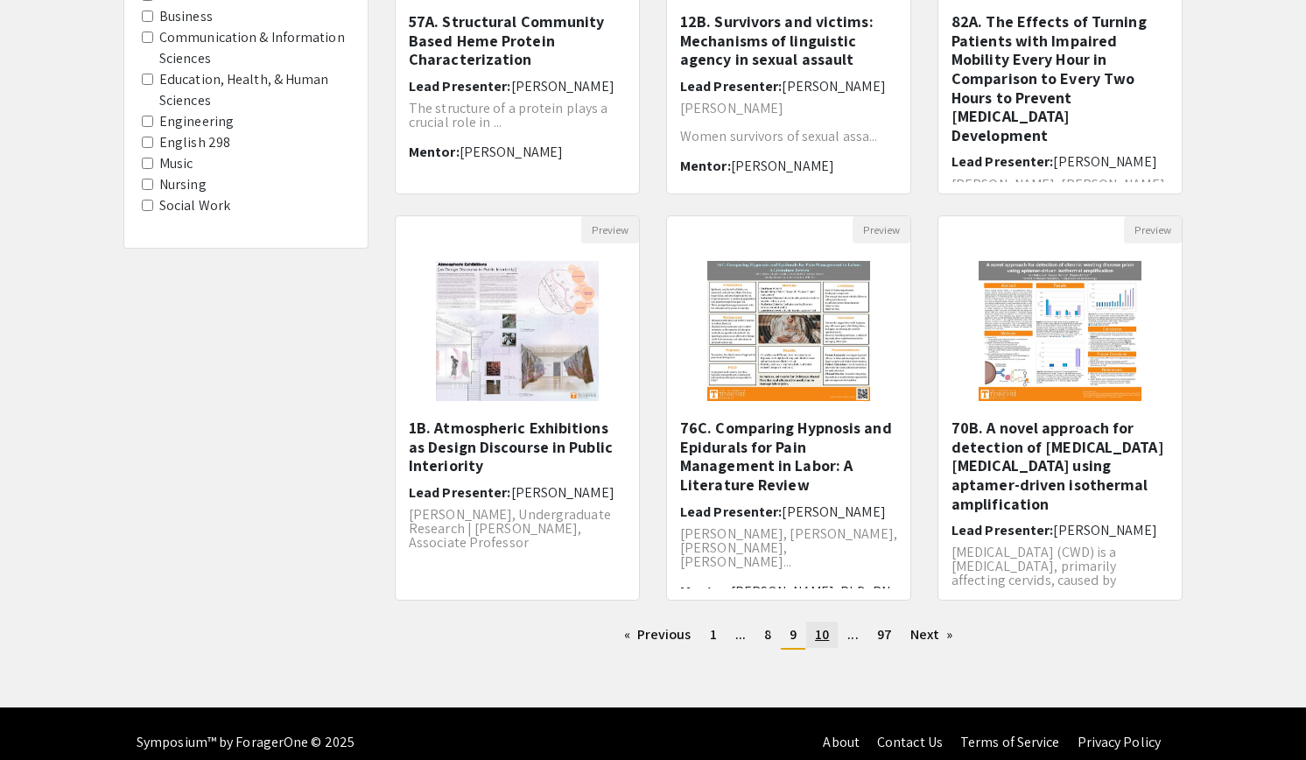
scroll to position [384, 0]
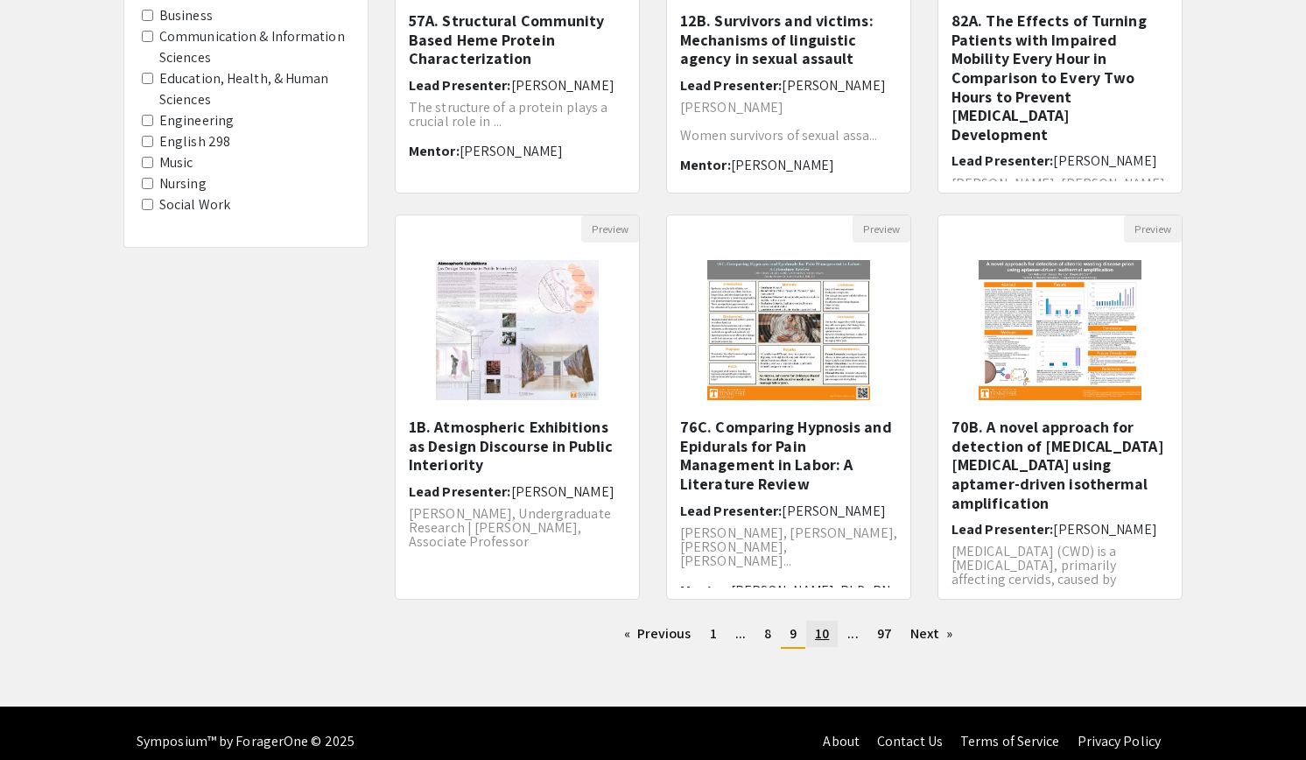
click at [816, 632] on span "10" at bounding box center [822, 633] width 14 height 18
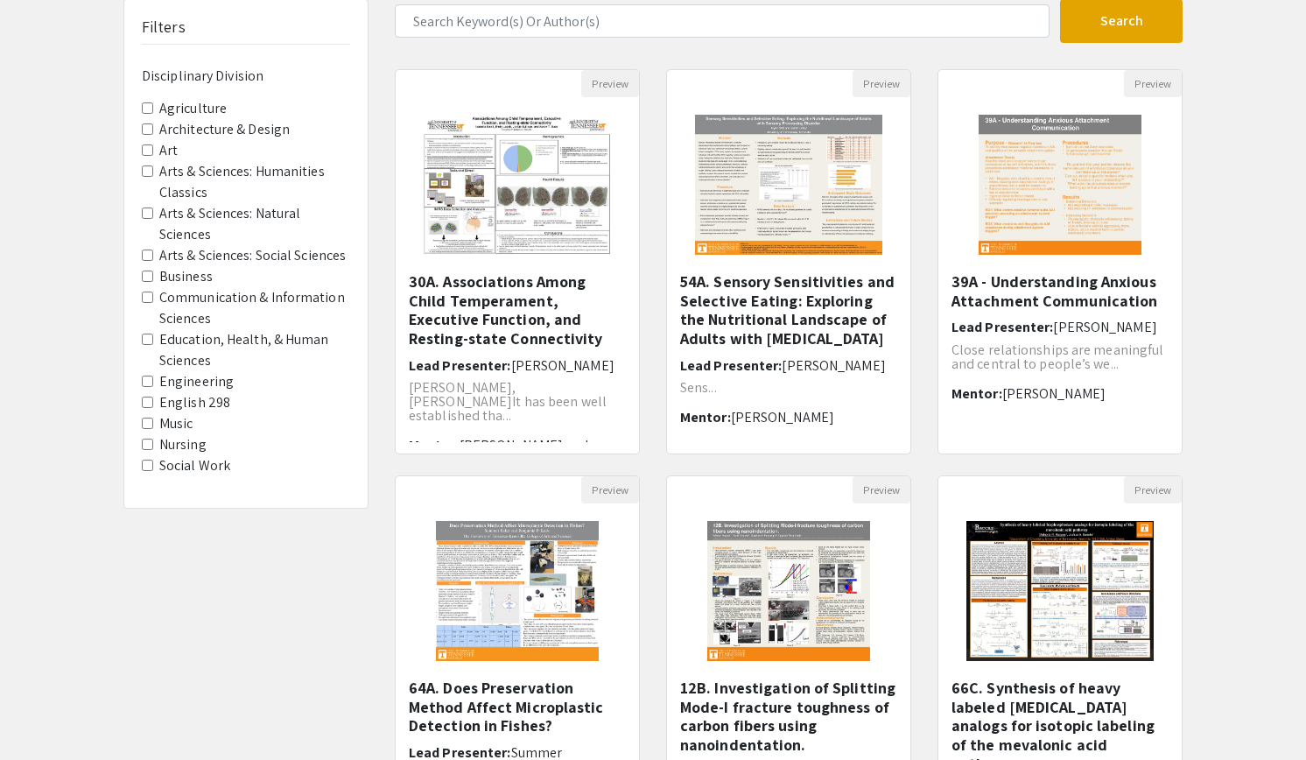
scroll to position [112, 0]
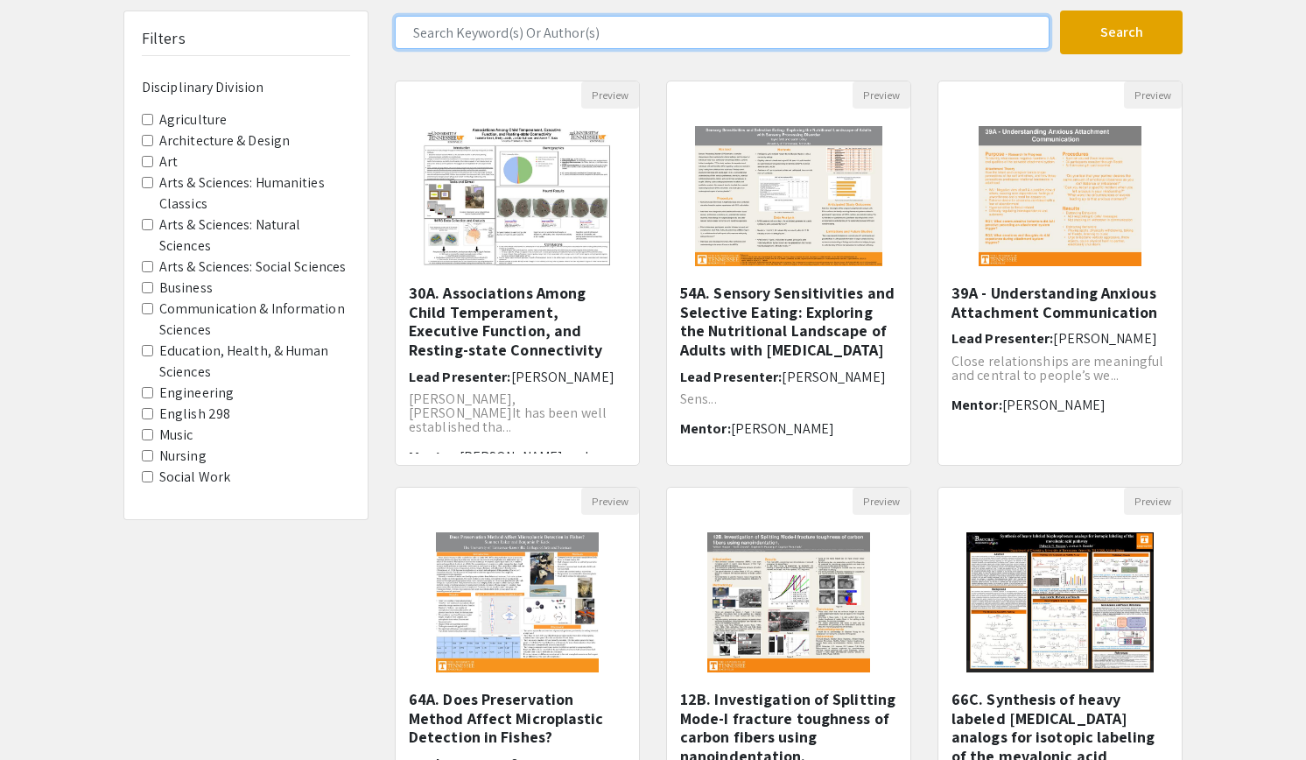
click at [617, 42] on input "Search Keyword(s) Or Author(s)" at bounding box center [722, 32] width 655 height 33
type input "[PERSON_NAME]"
click at [1060, 11] on button "Search" at bounding box center [1121, 33] width 123 height 44
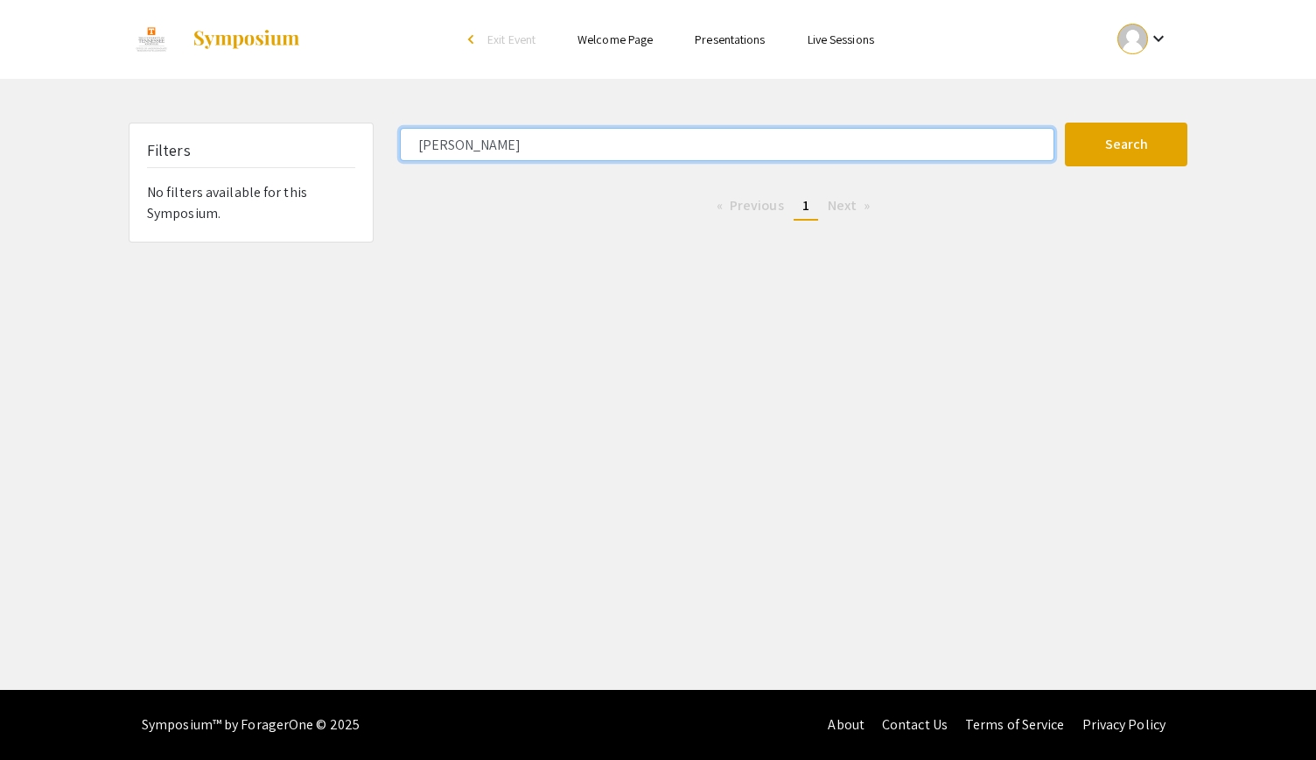
drag, startPoint x: 490, startPoint y: 150, endPoint x: 401, endPoint y: 148, distance: 89.3
click at [401, 148] on input "[PERSON_NAME]" at bounding box center [727, 144] width 655 height 33
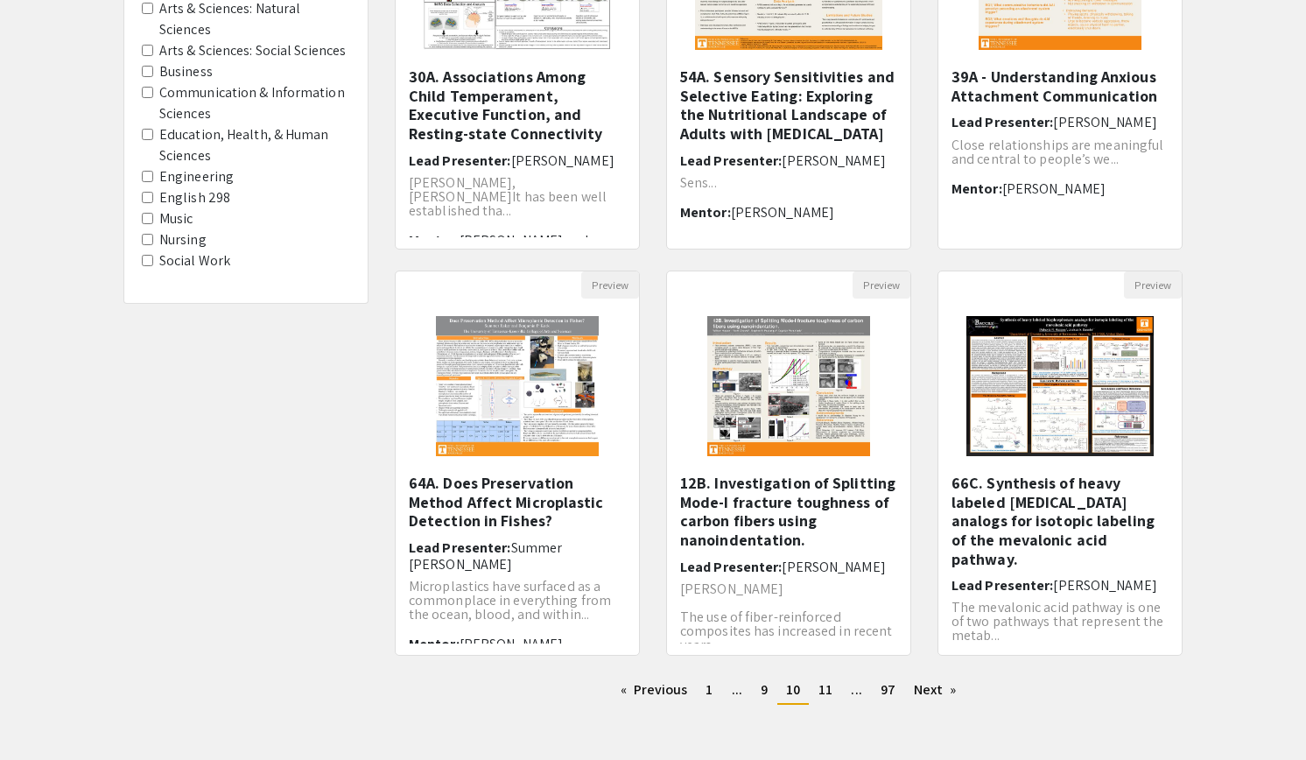
scroll to position [383, 0]
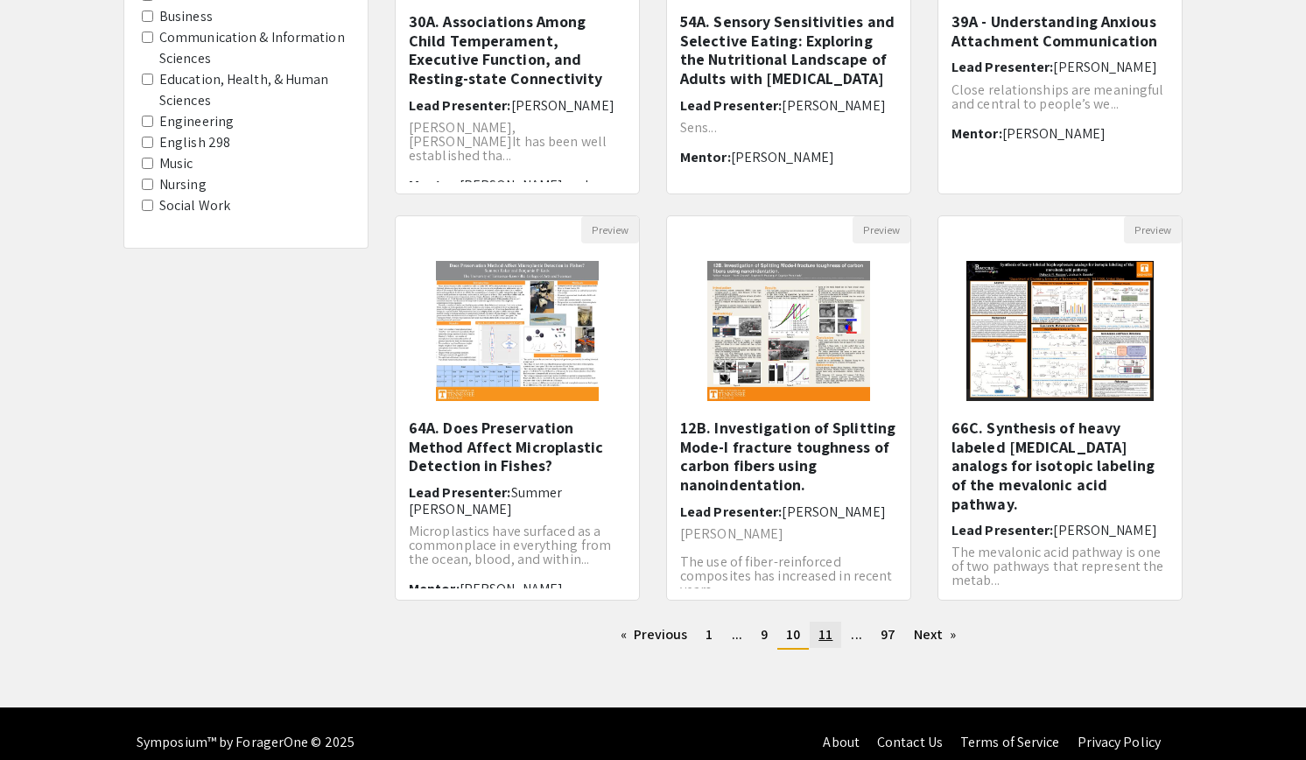
click at [825, 646] on link "page 11" at bounding box center [826, 634] width 32 height 26
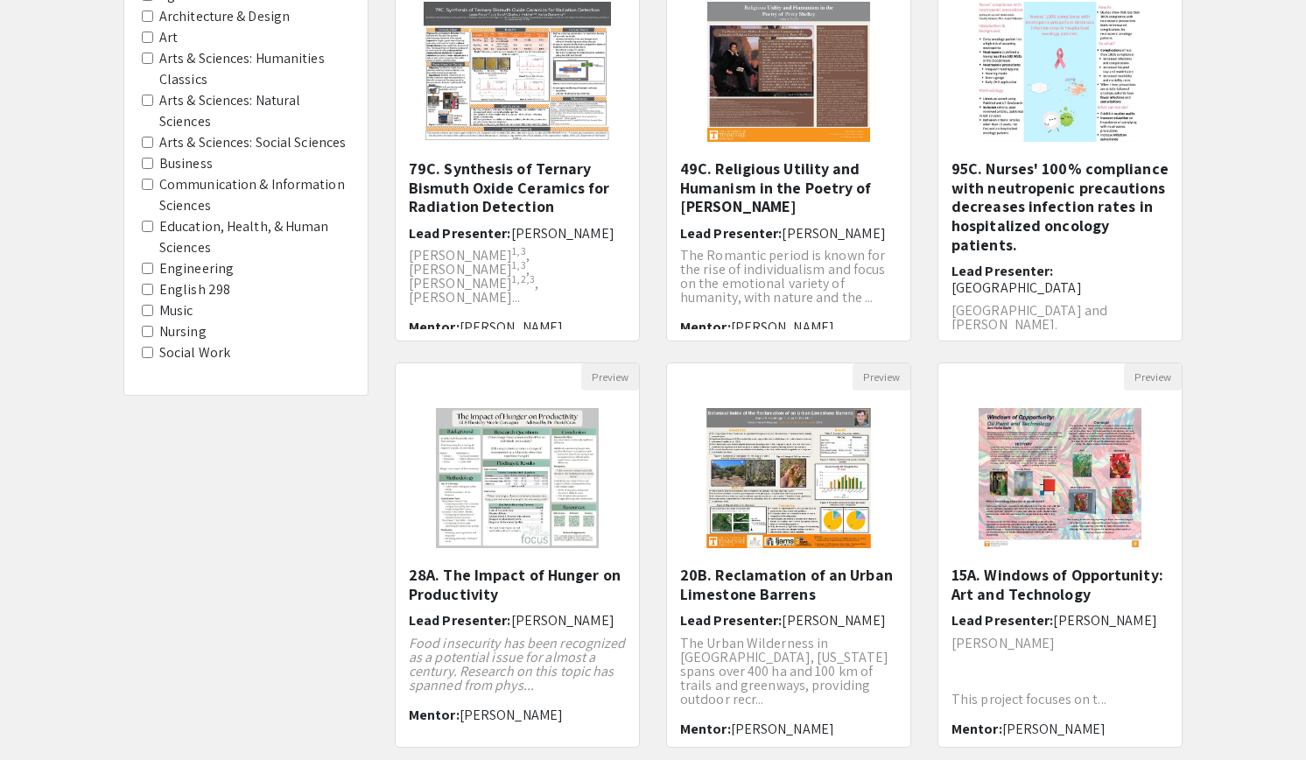
scroll to position [400, 0]
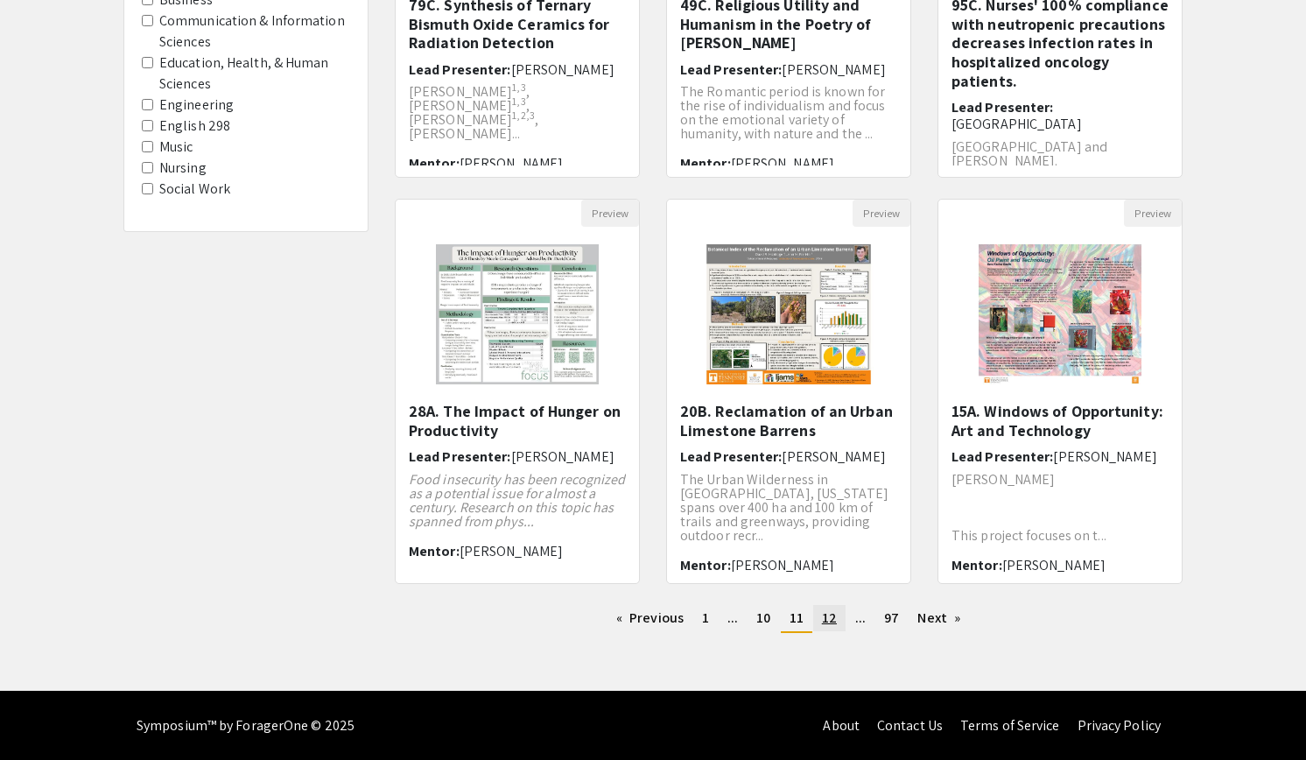
click at [829, 624] on span "12" at bounding box center [829, 617] width 15 height 18
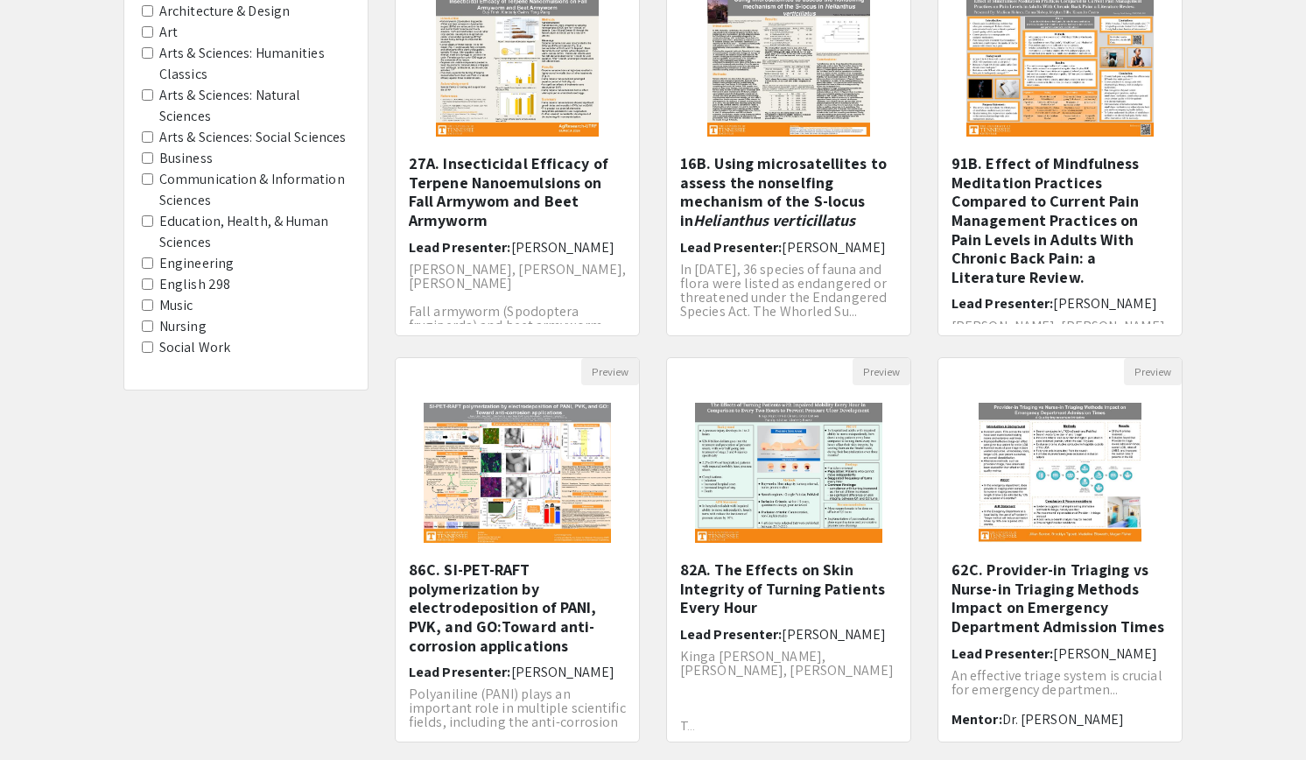
scroll to position [276, 0]
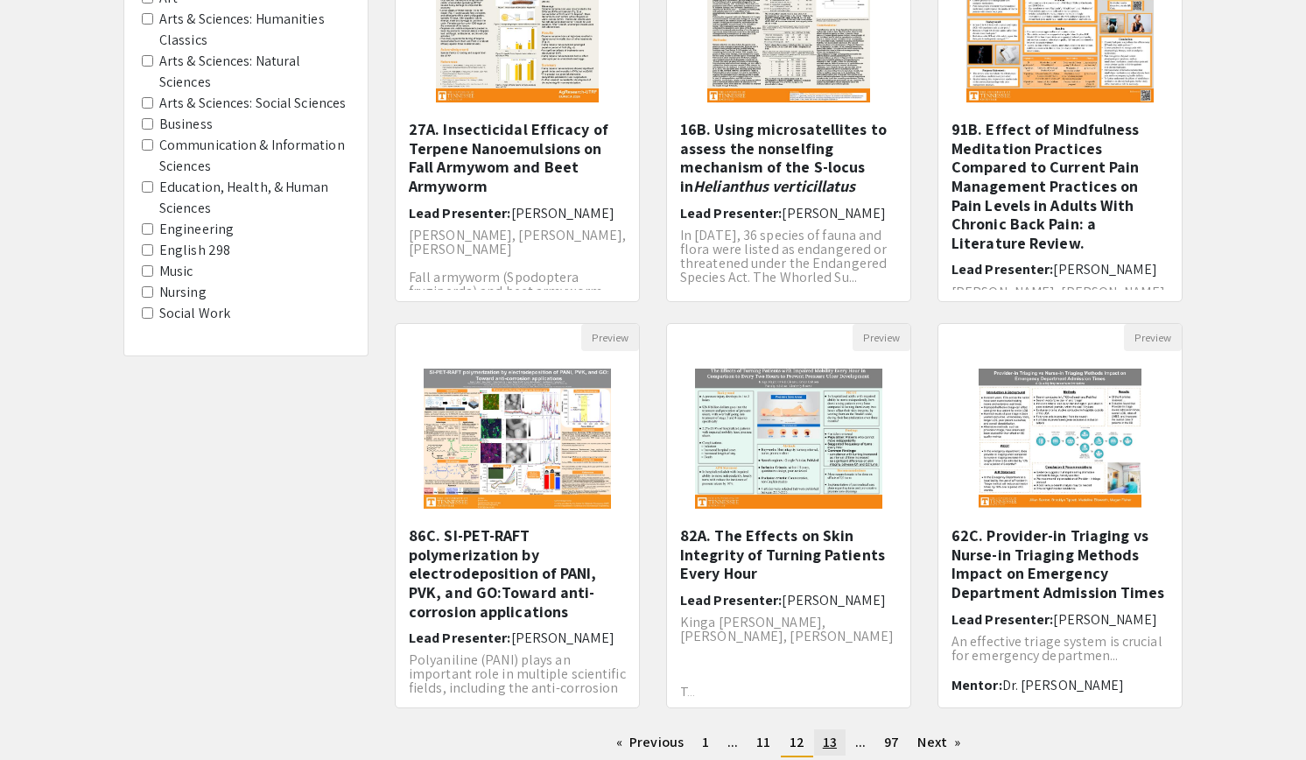
click at [822, 752] on link "page 13" at bounding box center [830, 742] width 32 height 26
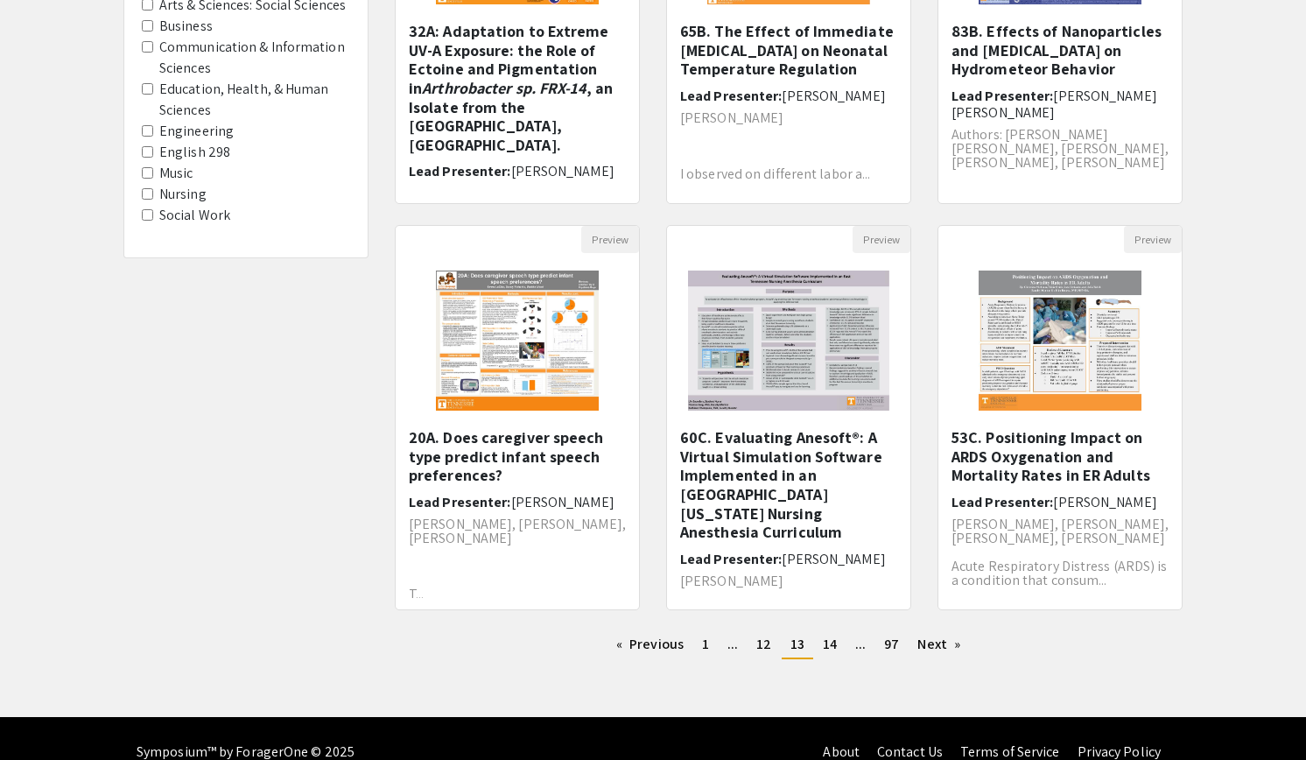
scroll to position [375, 0]
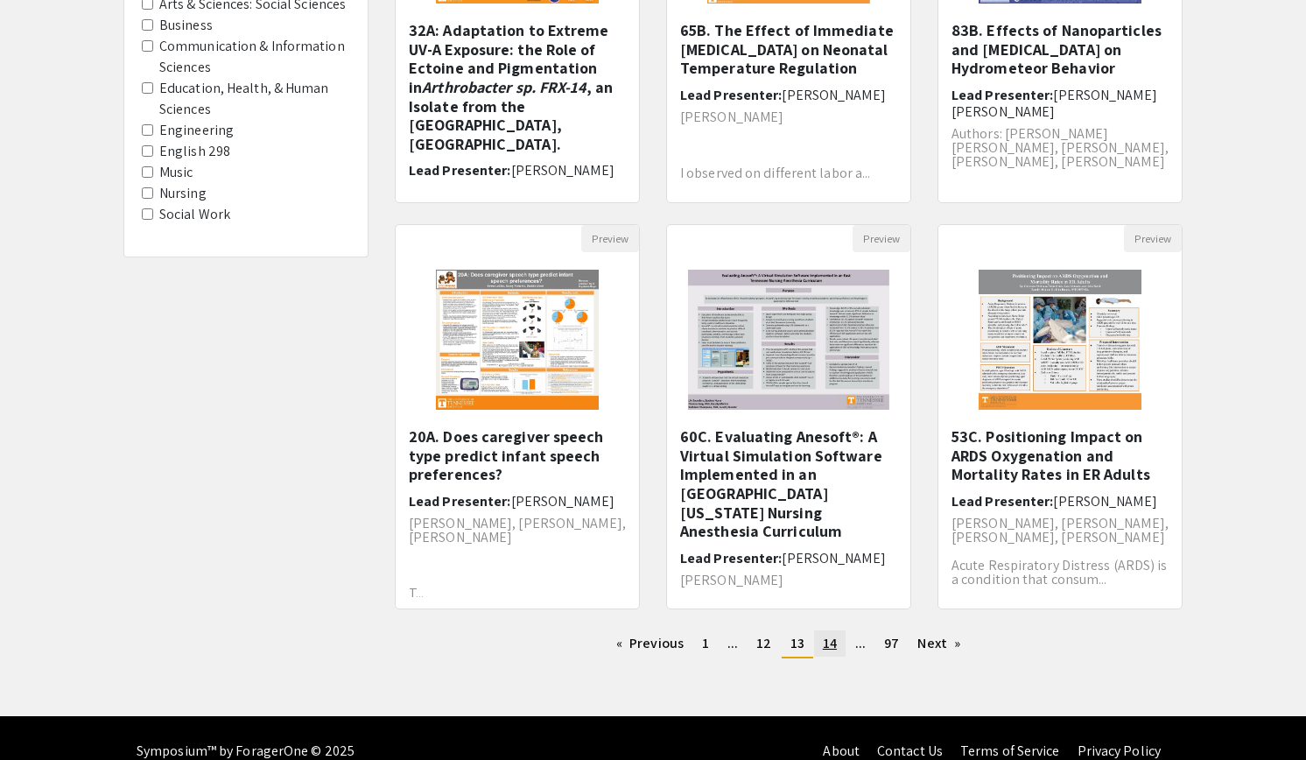
click at [832, 650] on span "14" at bounding box center [830, 643] width 14 height 18
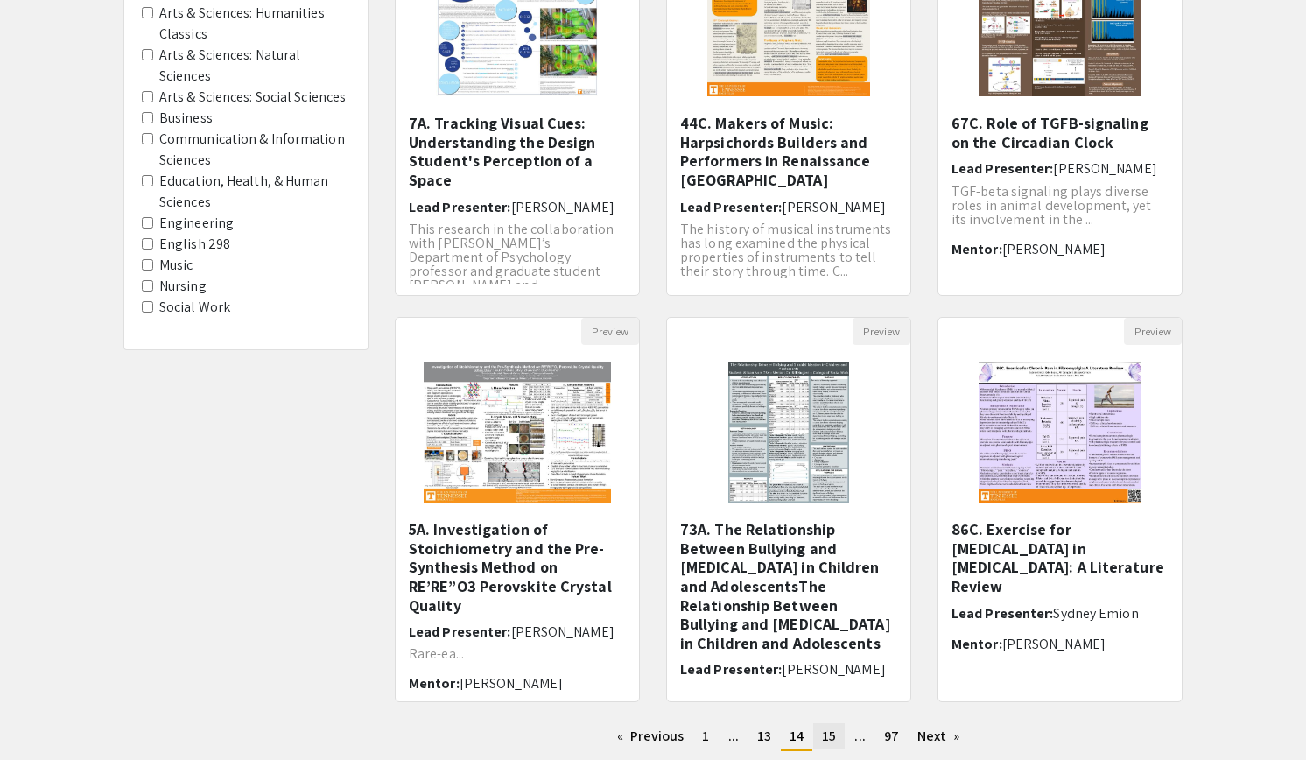
scroll to position [25, 0]
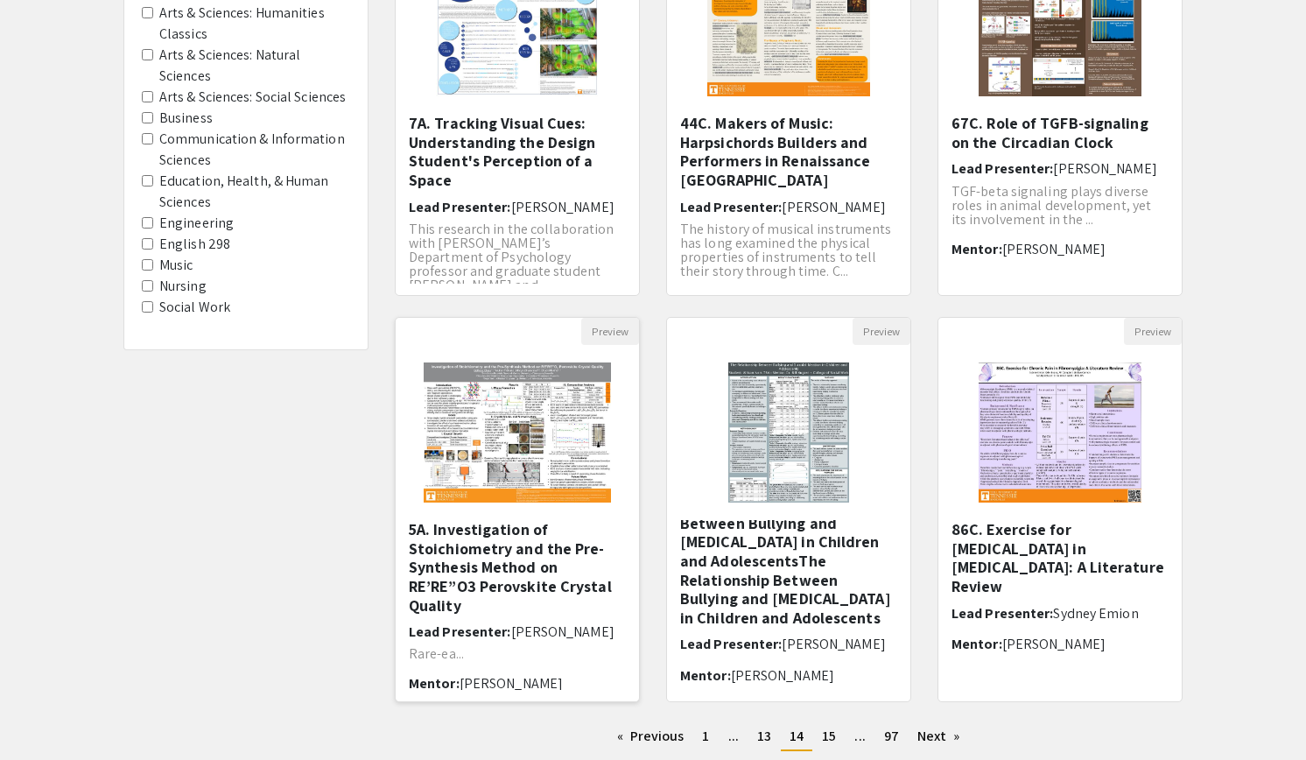
click at [539, 552] on h5 "5A. Investigation of Stoichiometry and the Pre-Synthesis Method on RE’RE”O3 Per…" at bounding box center [517, 567] width 217 height 95
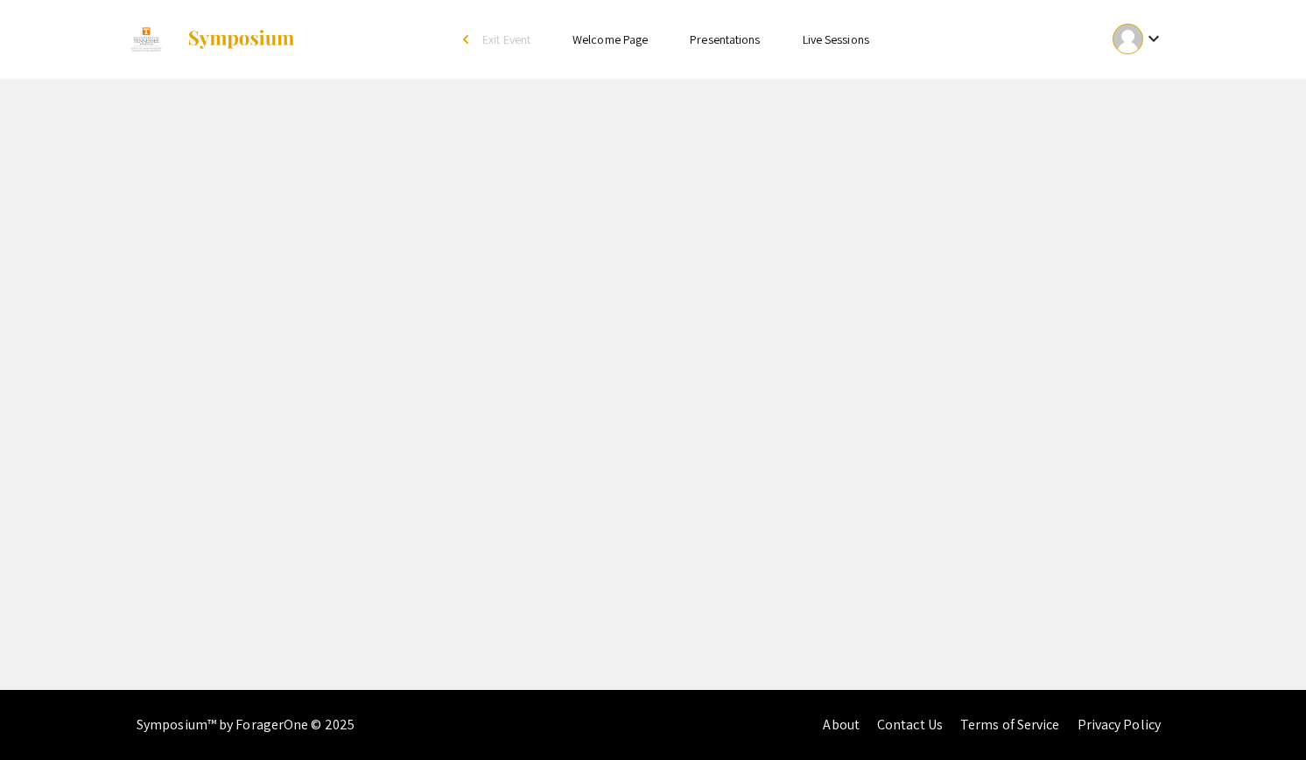
select select "custom"
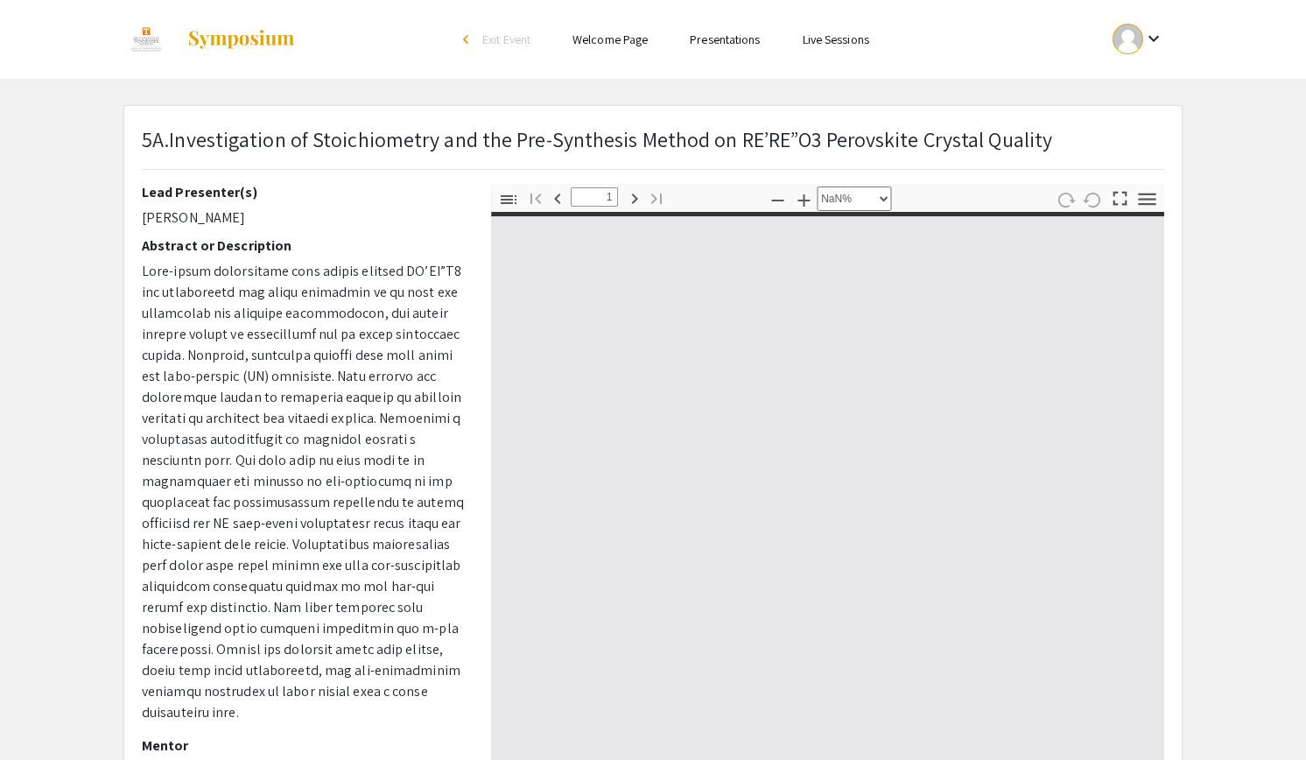
type input "0"
select select "custom"
type input "1"
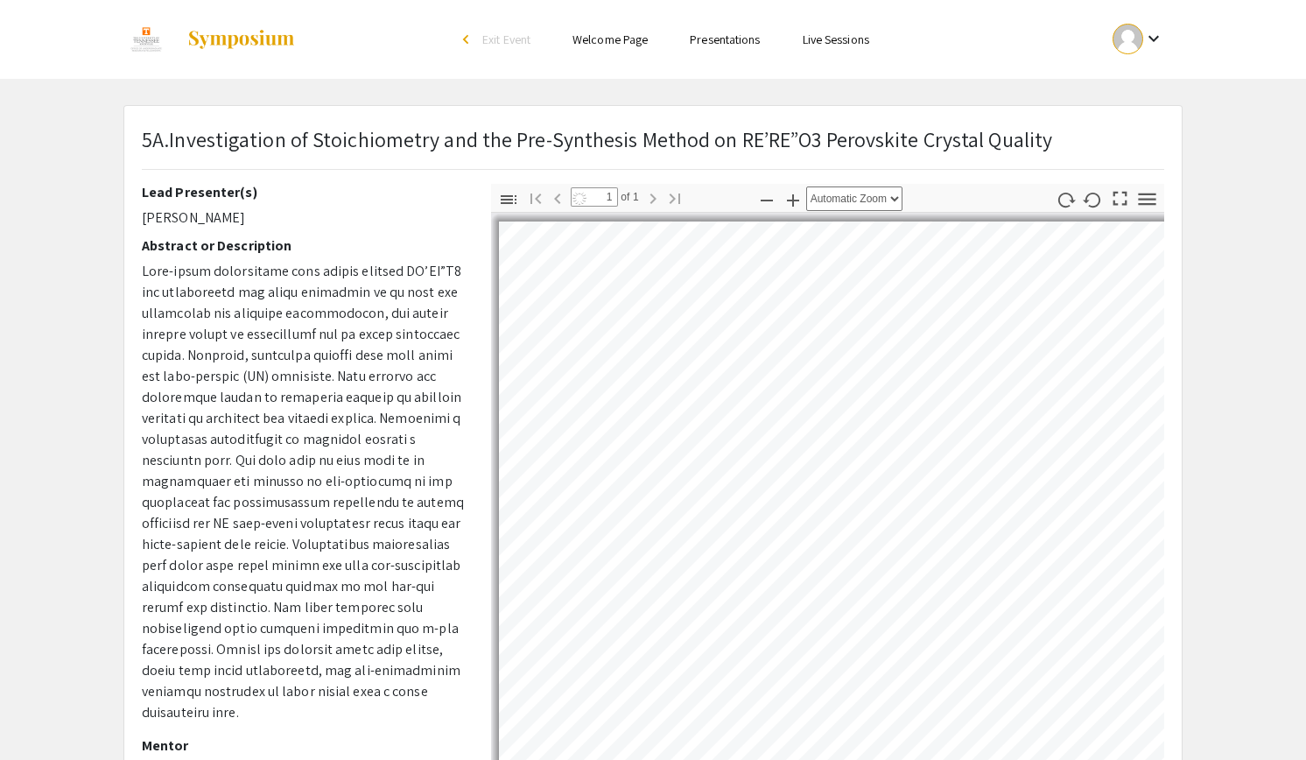
select select "auto"
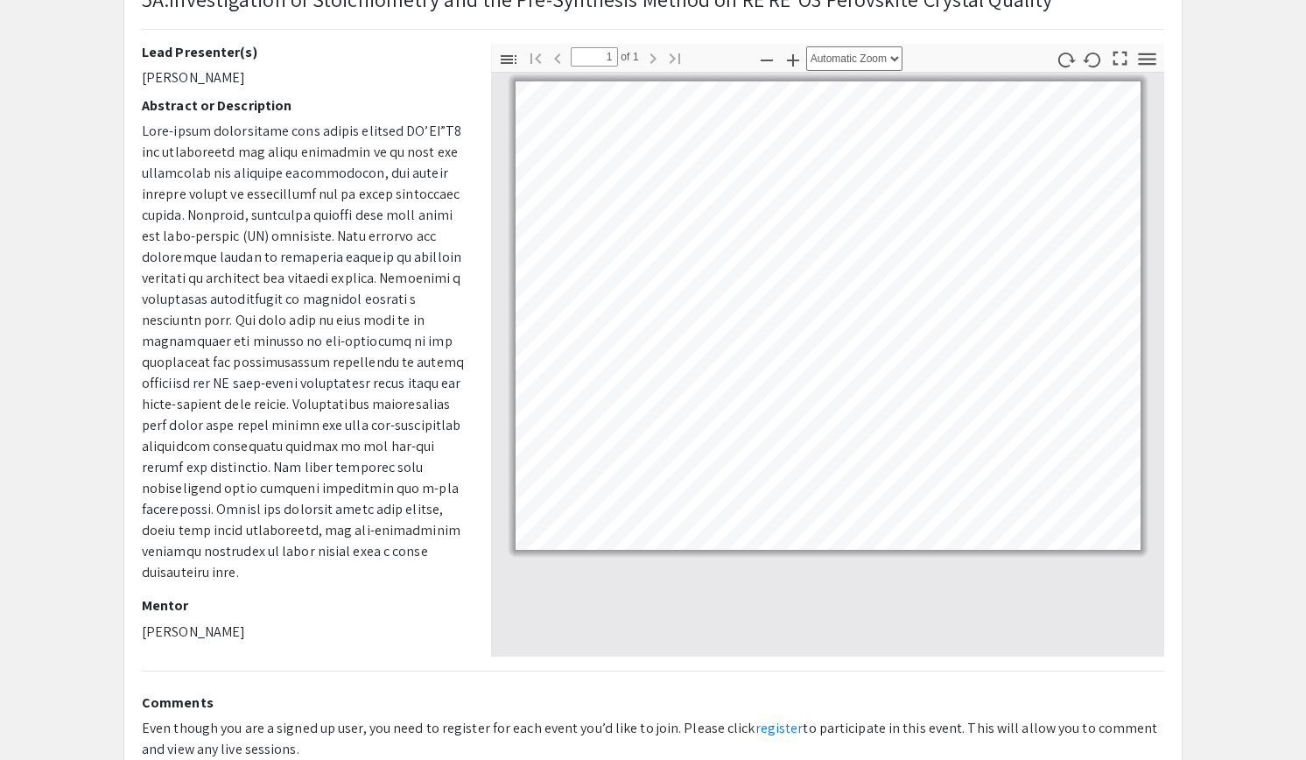
scroll to position [137, 0]
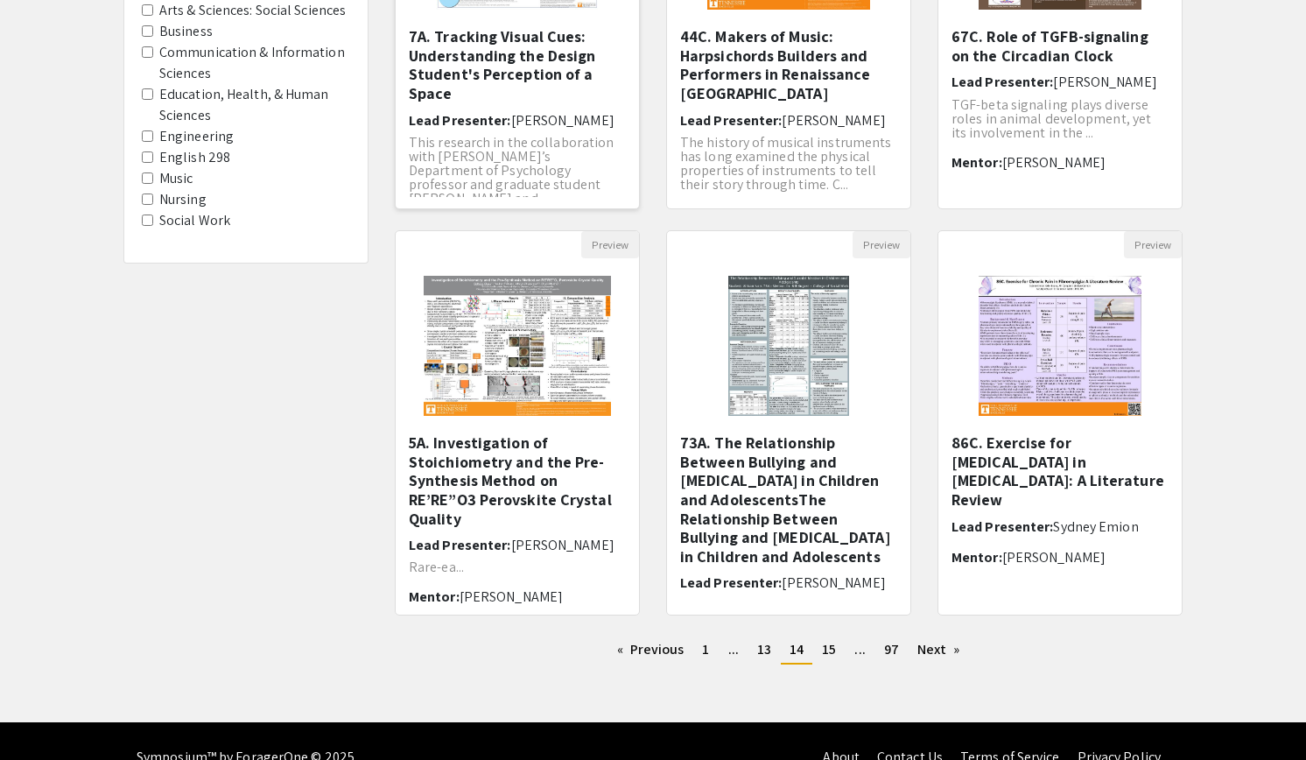
scroll to position [369, 0]
click at [827, 656] on span "15" at bounding box center [829, 648] width 14 height 18
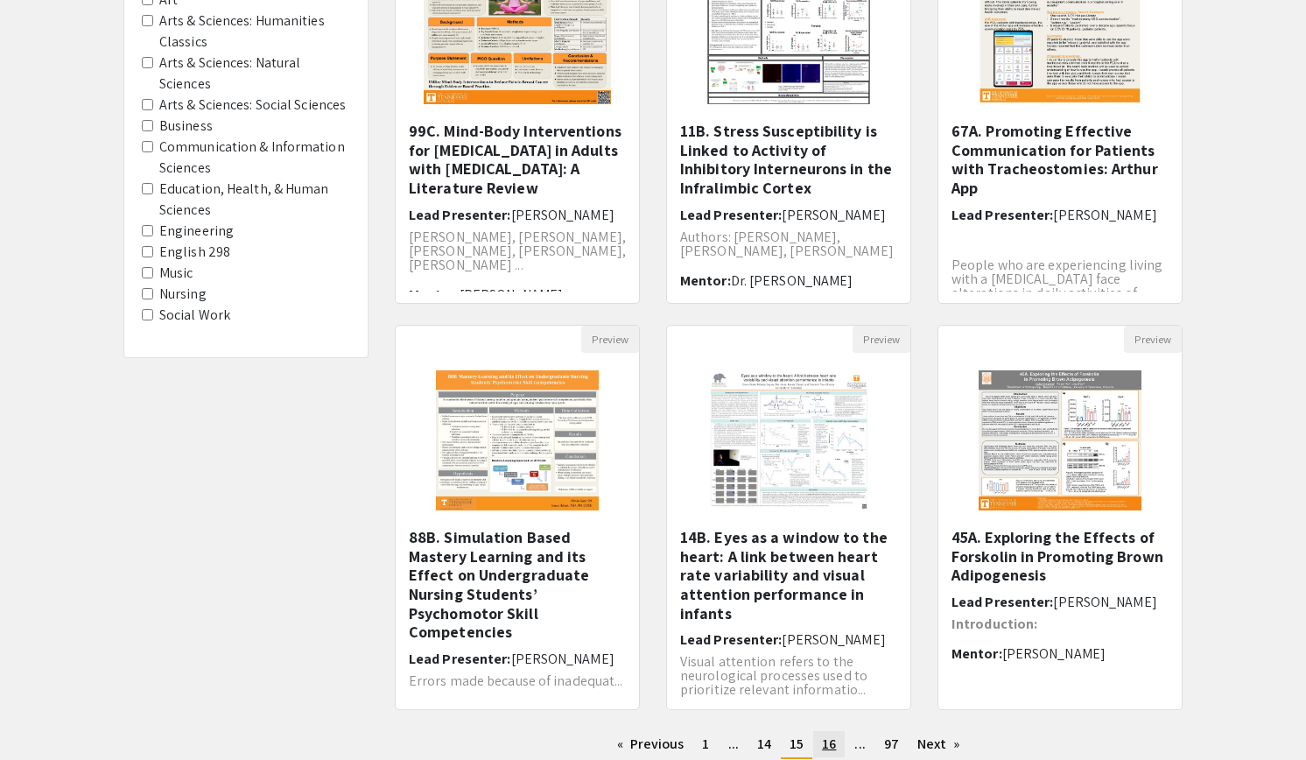
scroll to position [37, 0]
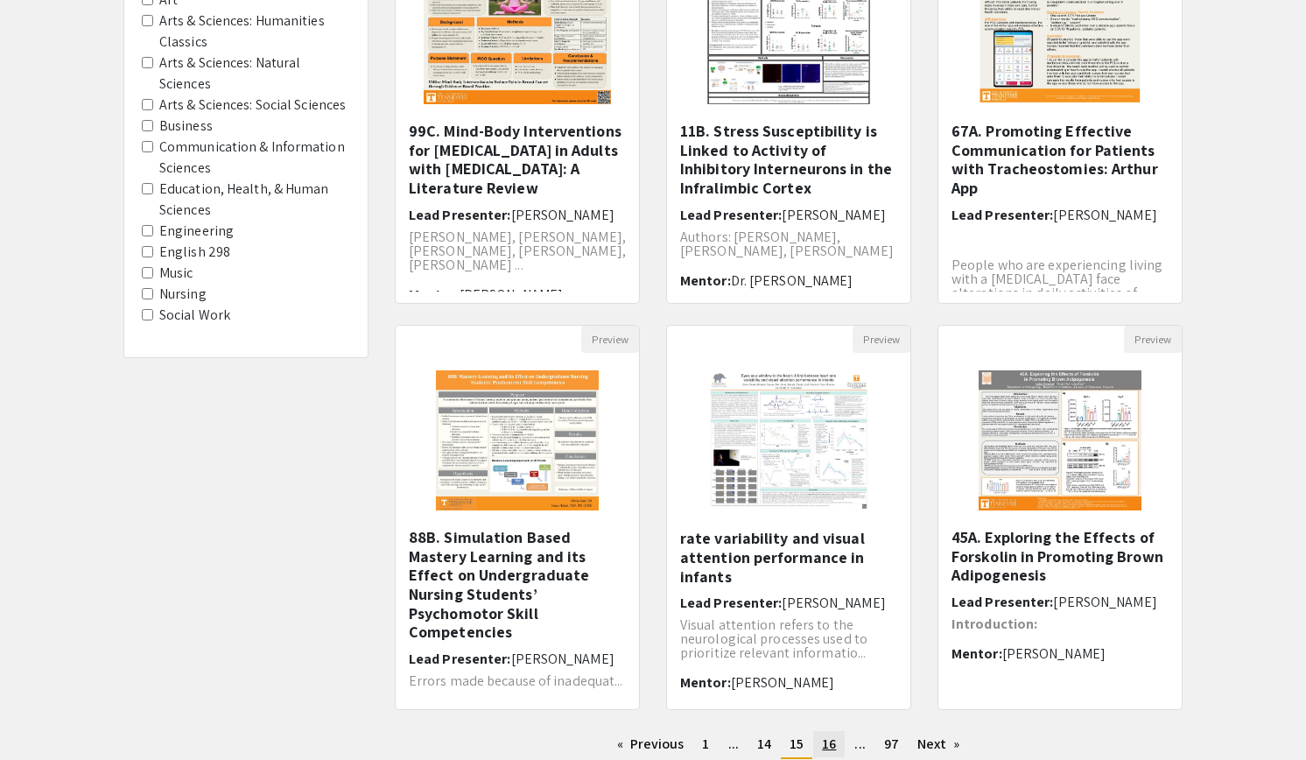
click at [824, 747] on span "16" at bounding box center [829, 743] width 14 height 18
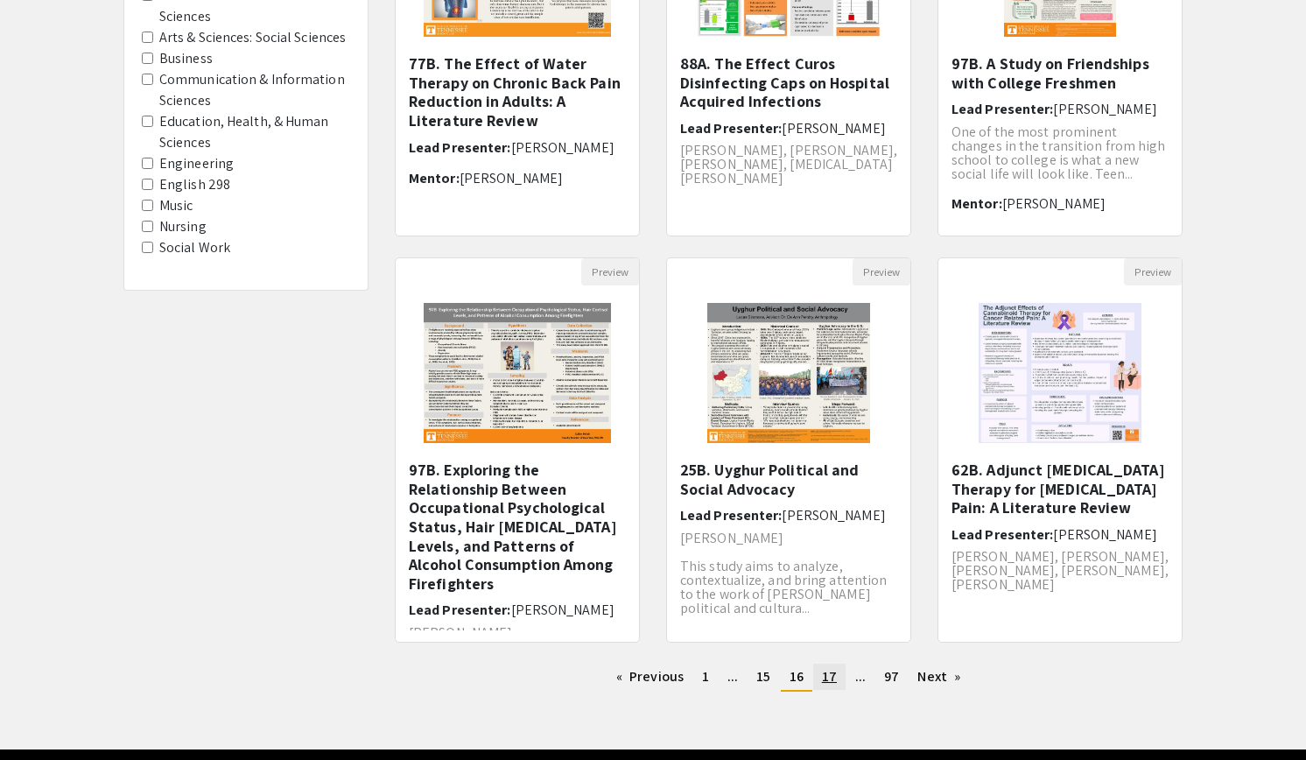
scroll to position [400, 0]
